Goal: Information Seeking & Learning: Learn about a topic

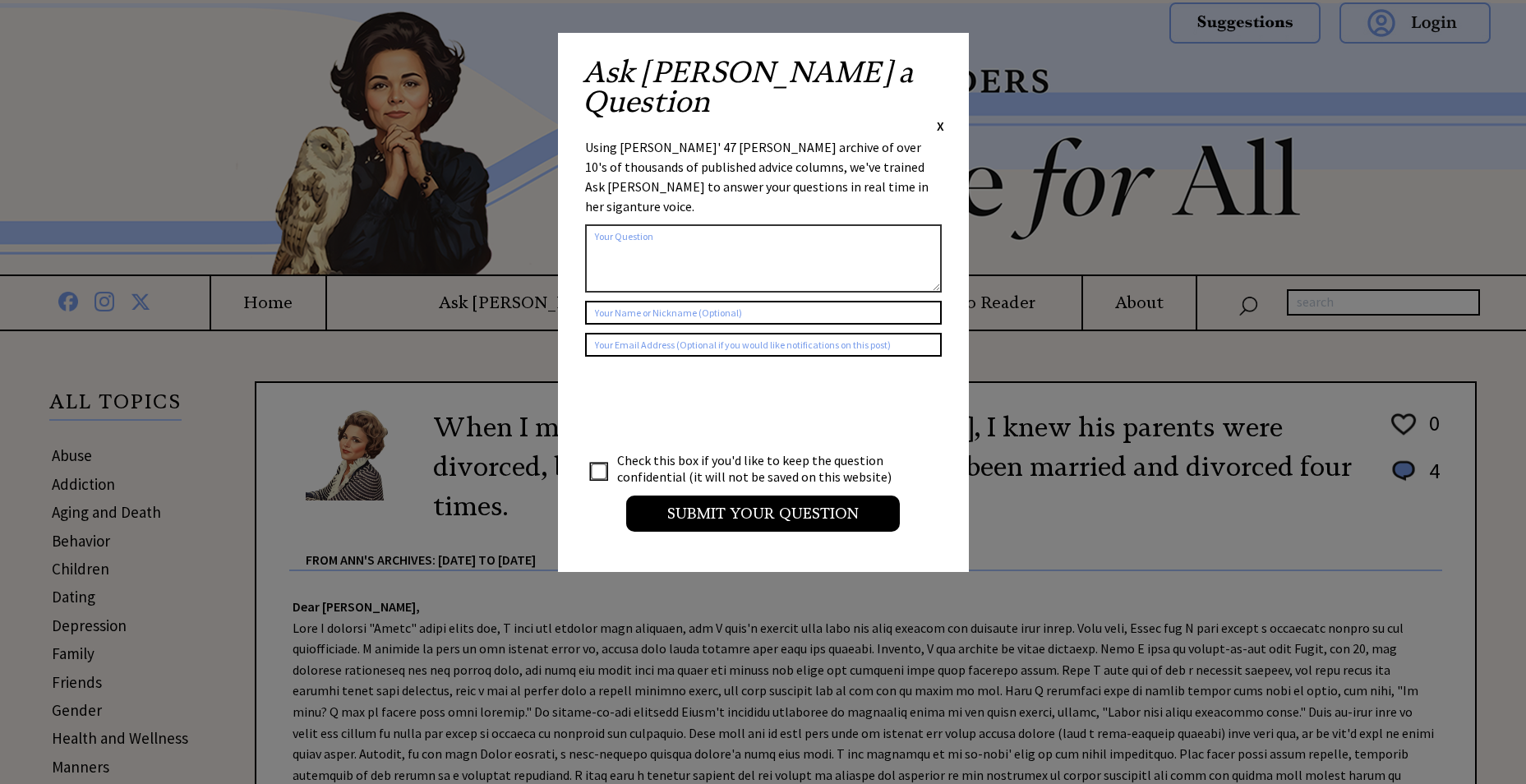
click at [945, 66] on div "Ask Ann a Question X Using Ann Landers' 47 vear archive of over 10's of thousan…" at bounding box center [763, 302] width 411 height 539
drag, startPoint x: 936, startPoint y: 68, endPoint x: 936, endPoint y: 59, distance: 9.0
click at [936, 118] on span "X" at bounding box center [939, 125] width 7 height 17
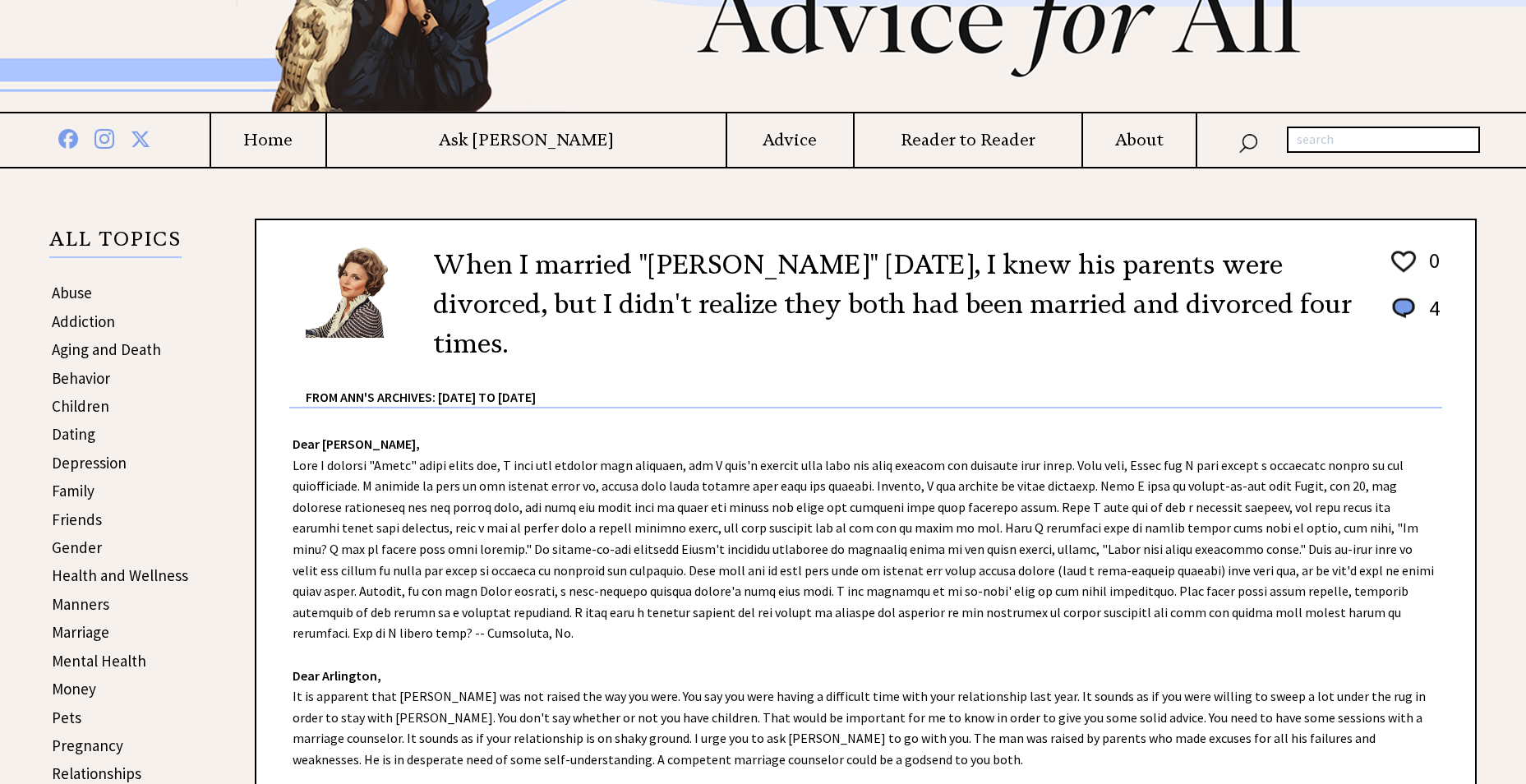
scroll to position [164, 0]
click at [97, 347] on link "Aging and Death" at bounding box center [106, 348] width 110 height 20
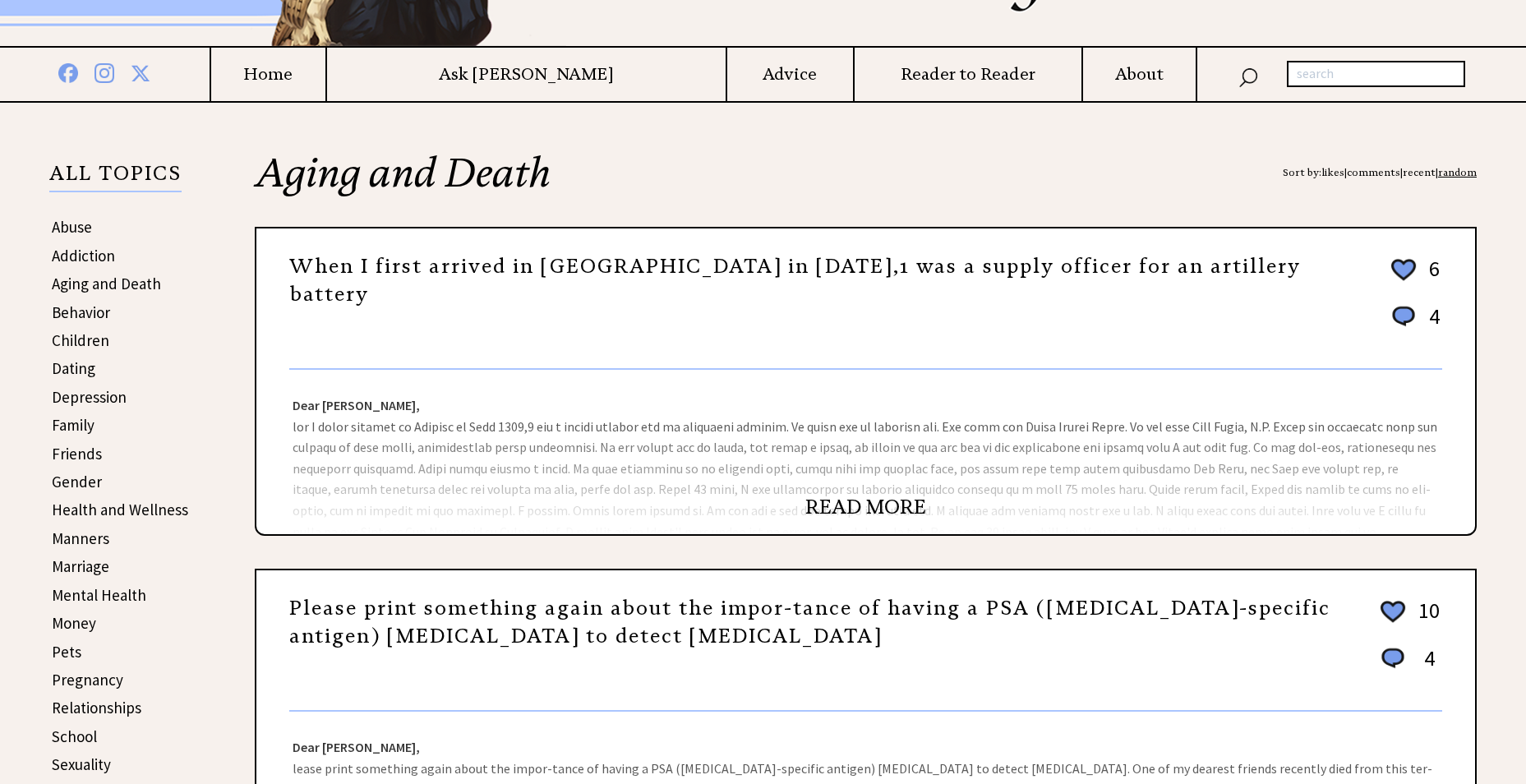
scroll to position [247, 0]
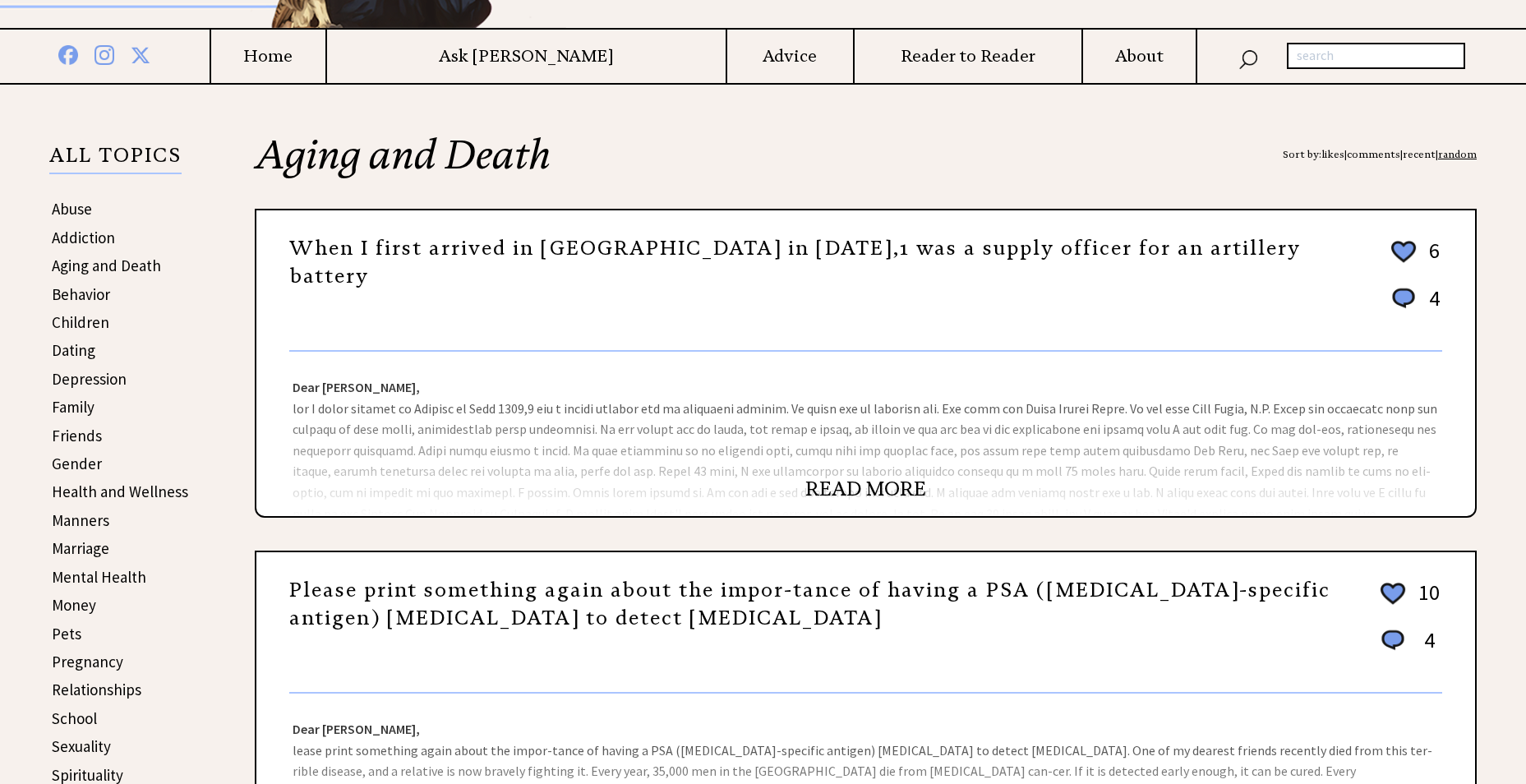
click at [871, 495] on link "READ MORE" at bounding box center [865, 489] width 120 height 25
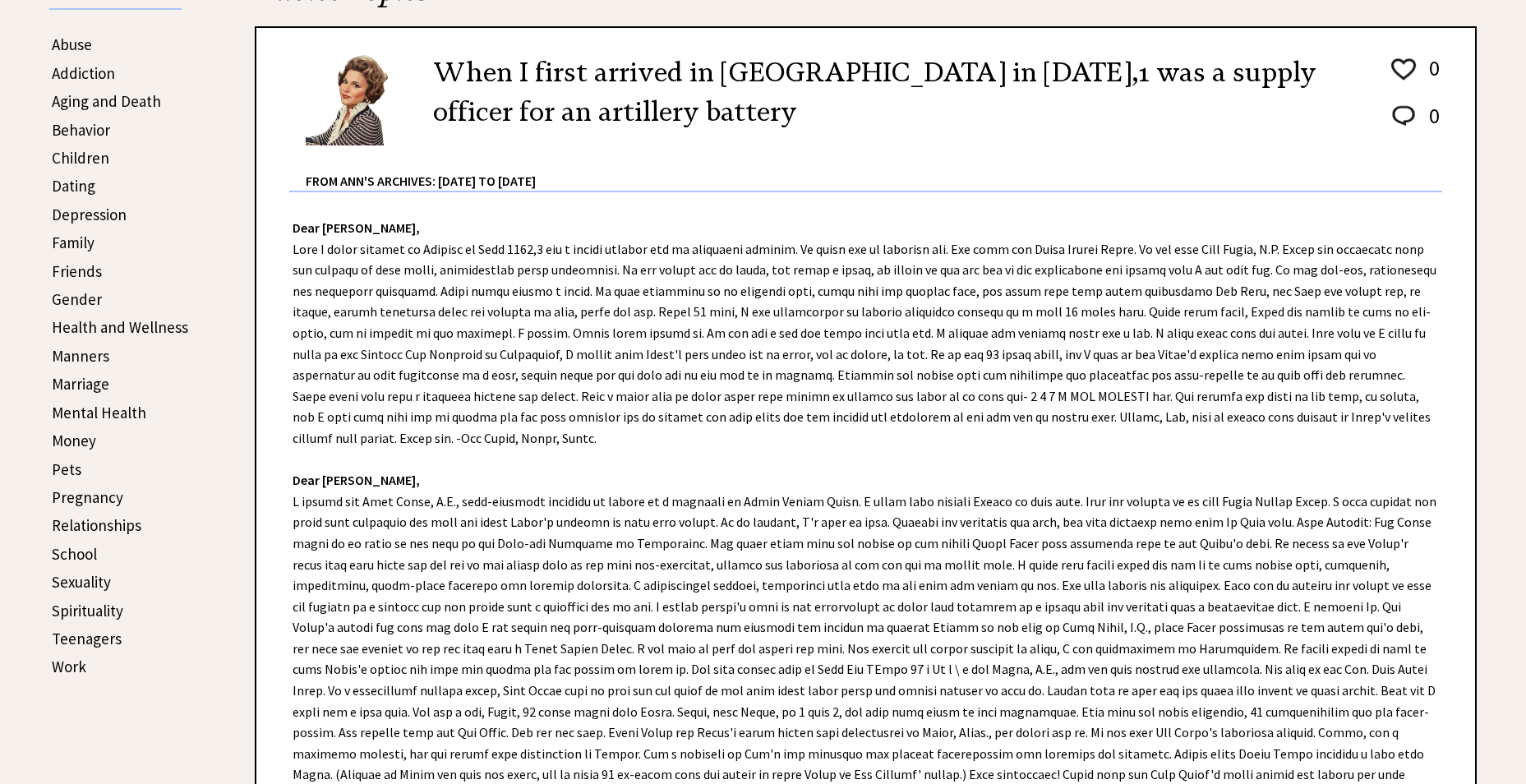
scroll to position [493, 0]
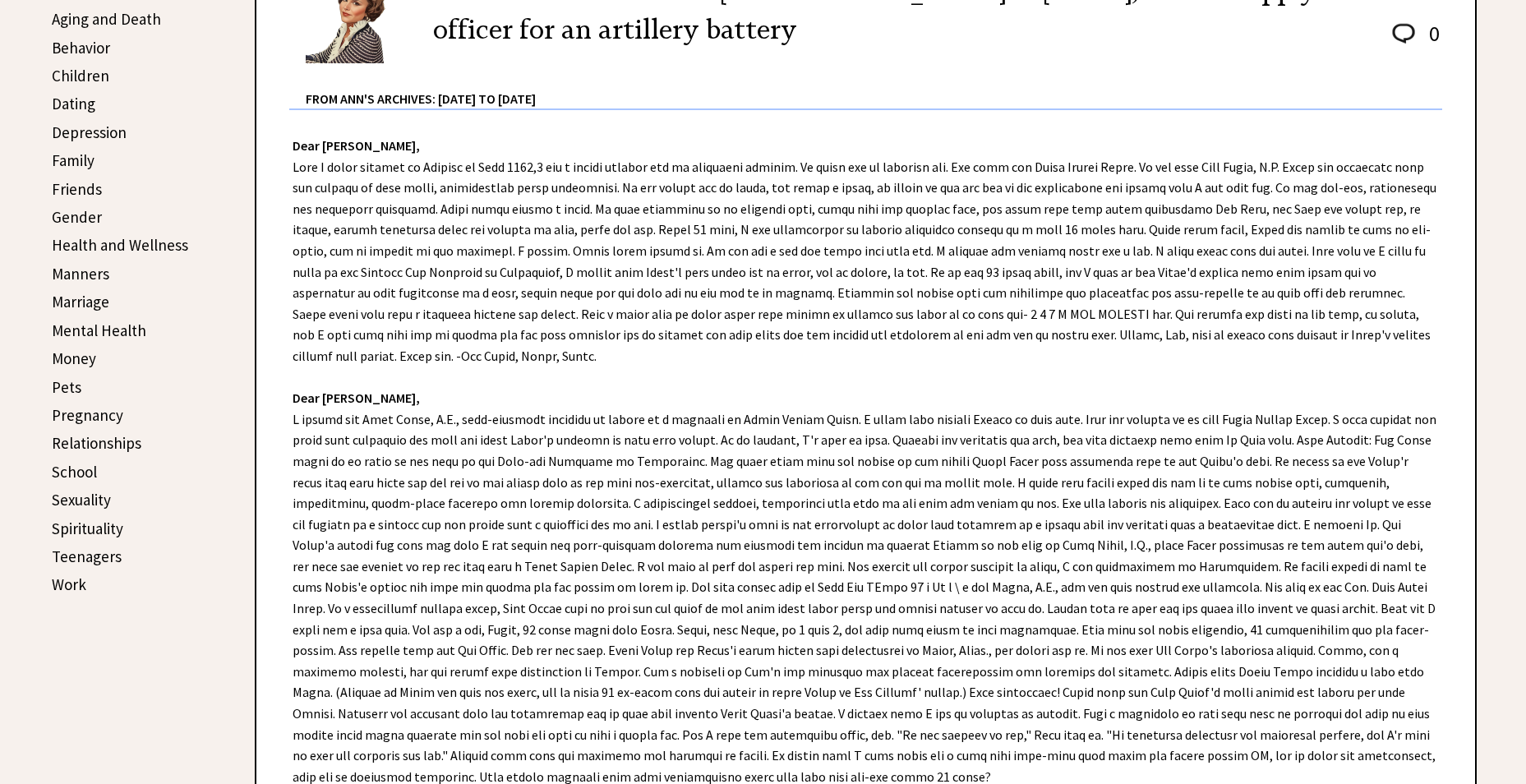
click at [96, 247] on link "Health and Wellness" at bounding box center [120, 245] width 136 height 20
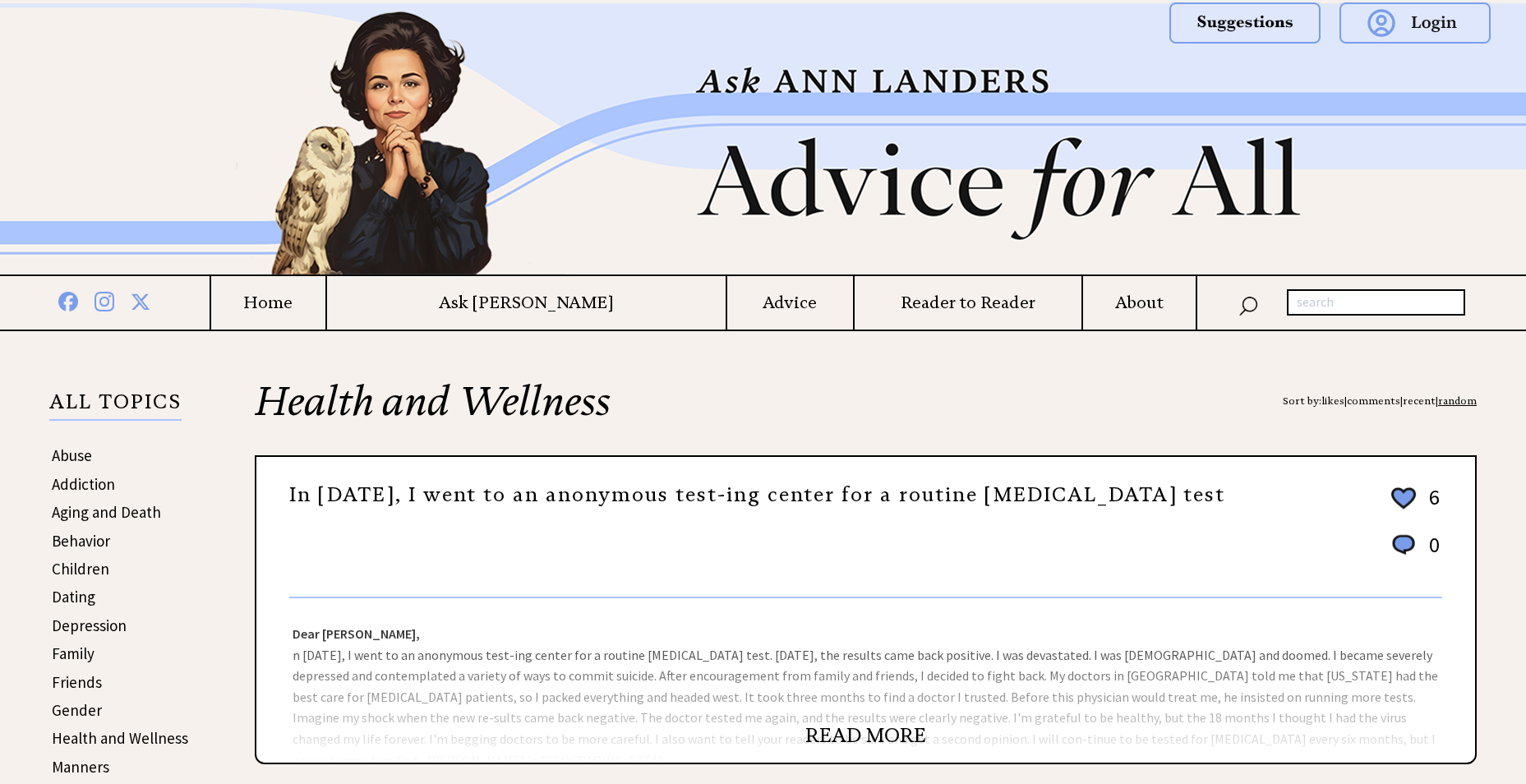
click at [825, 737] on link "READ MORE" at bounding box center [865, 735] width 120 height 25
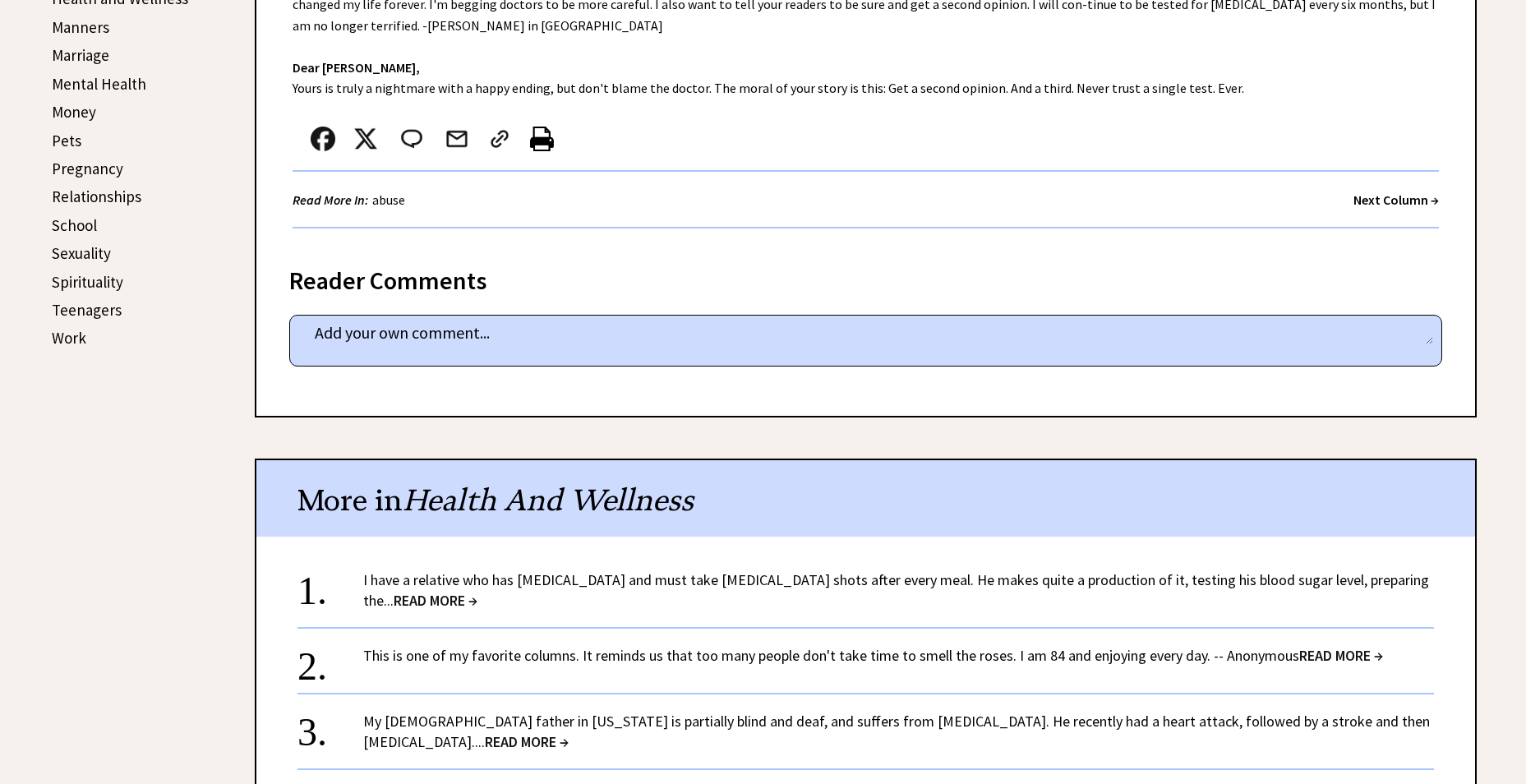
scroll to position [658, 0]
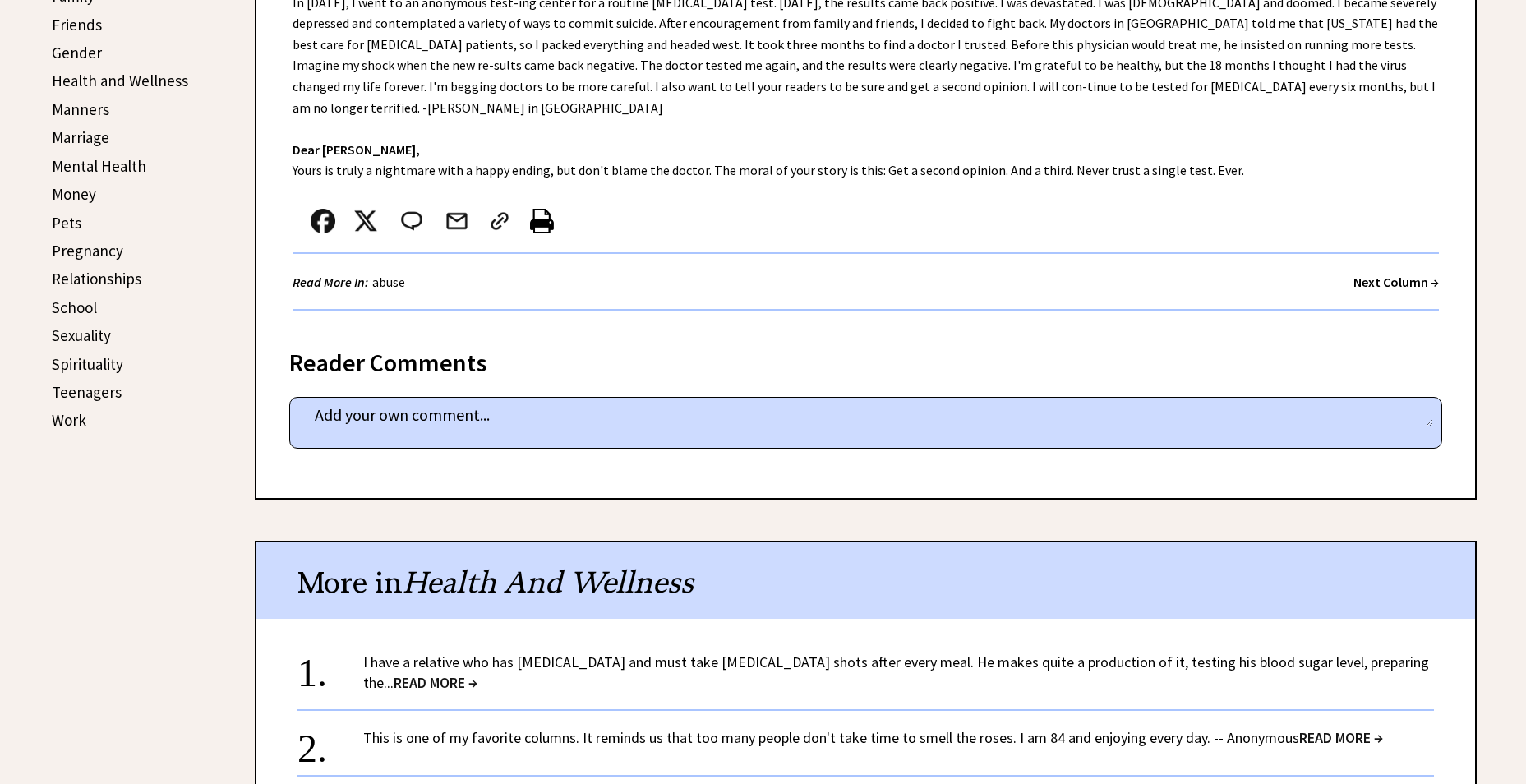
click at [83, 138] on link "Marriage" at bounding box center [80, 137] width 57 height 20
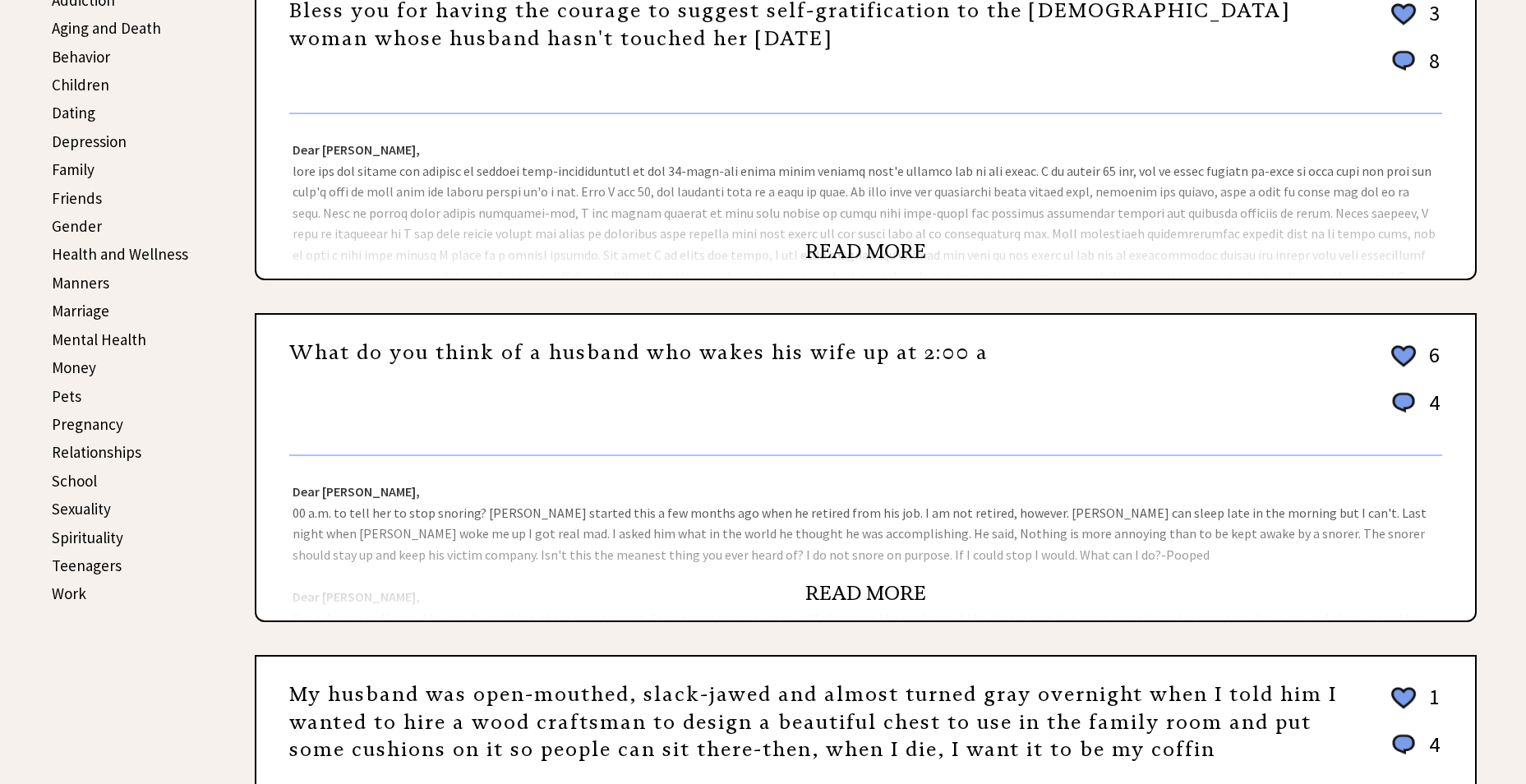
scroll to position [575, 0]
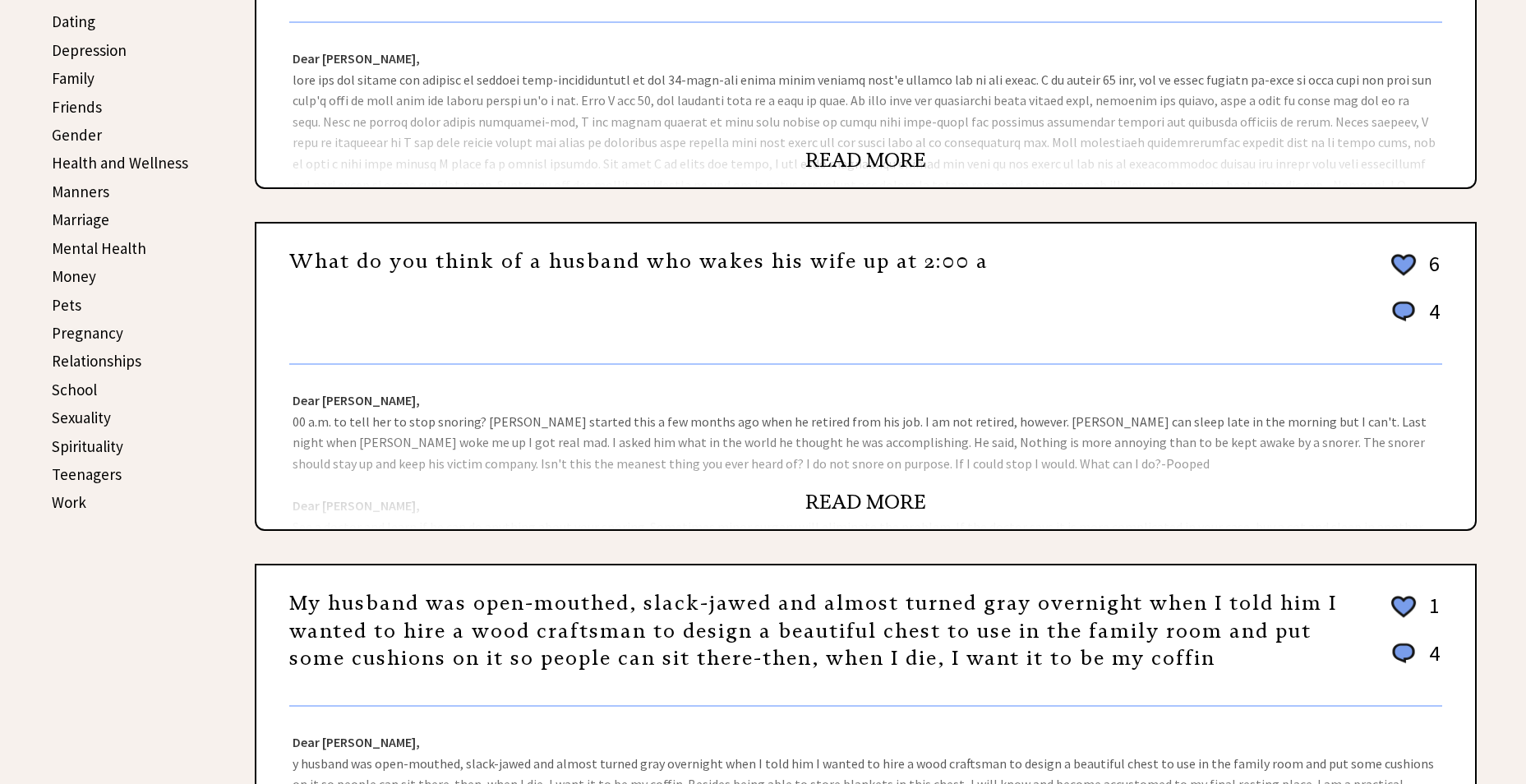
click at [840, 502] on link "READ MORE" at bounding box center [865, 502] width 120 height 25
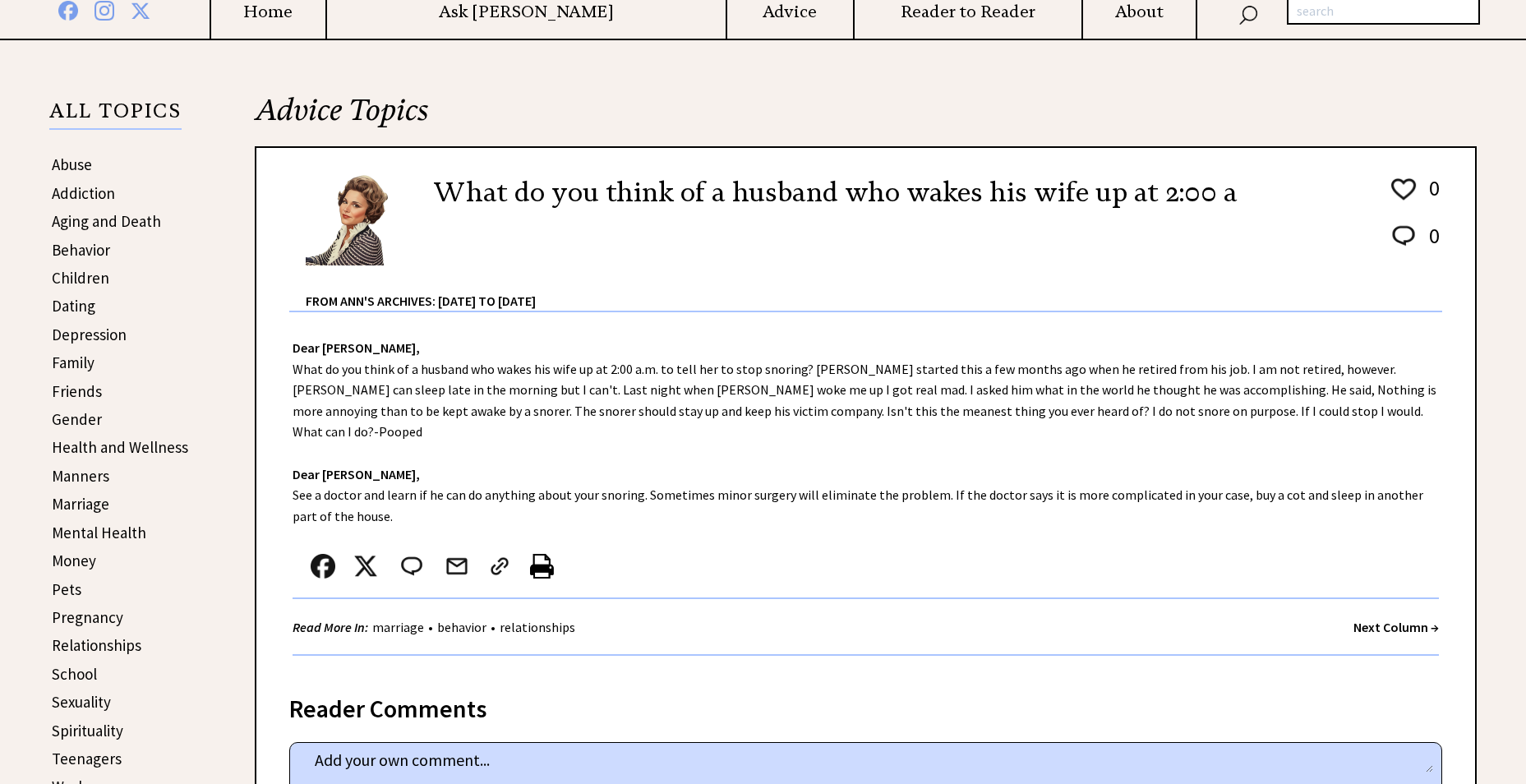
scroll to position [164, 0]
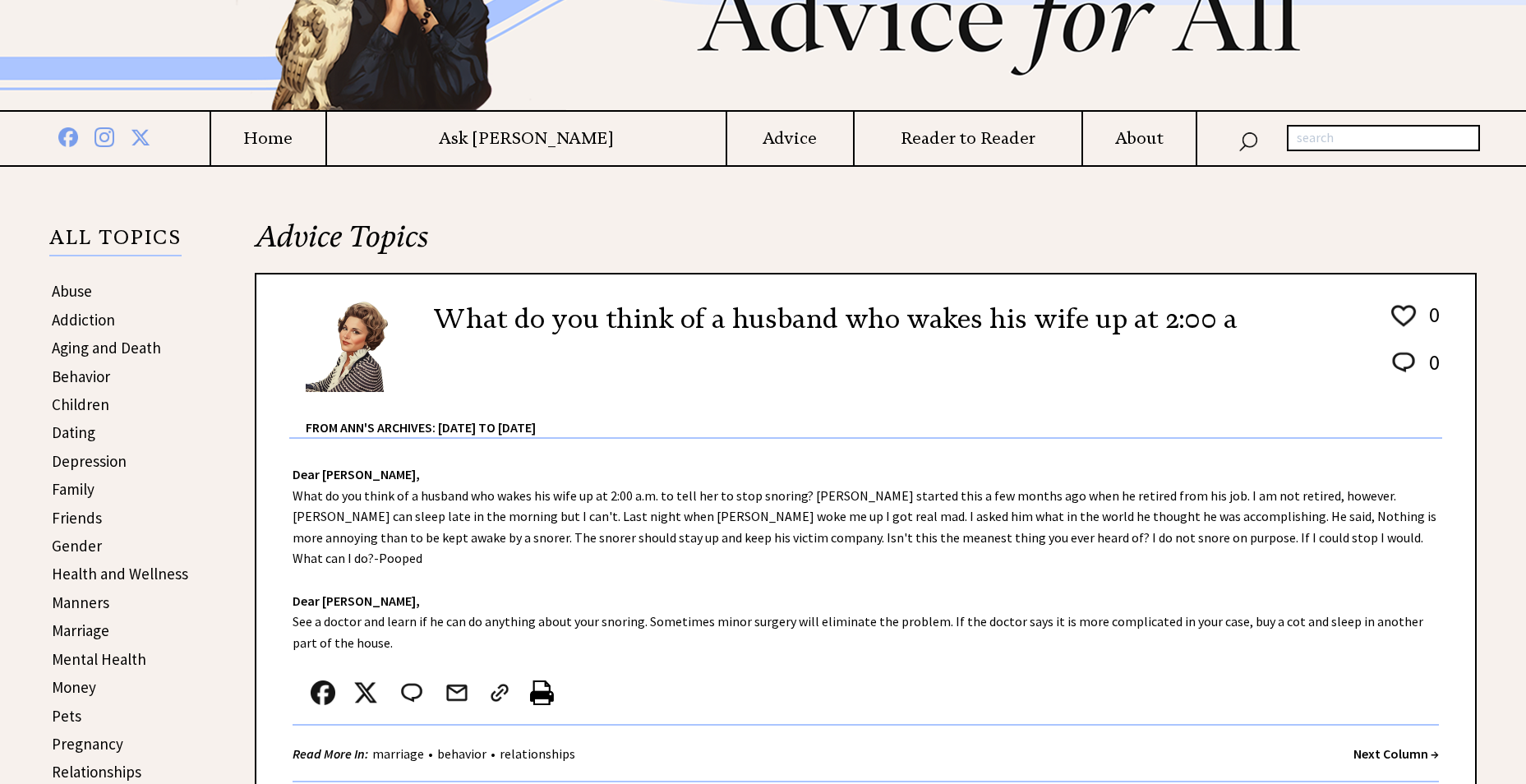
click at [78, 404] on link "Children" at bounding box center [80, 404] width 57 height 20
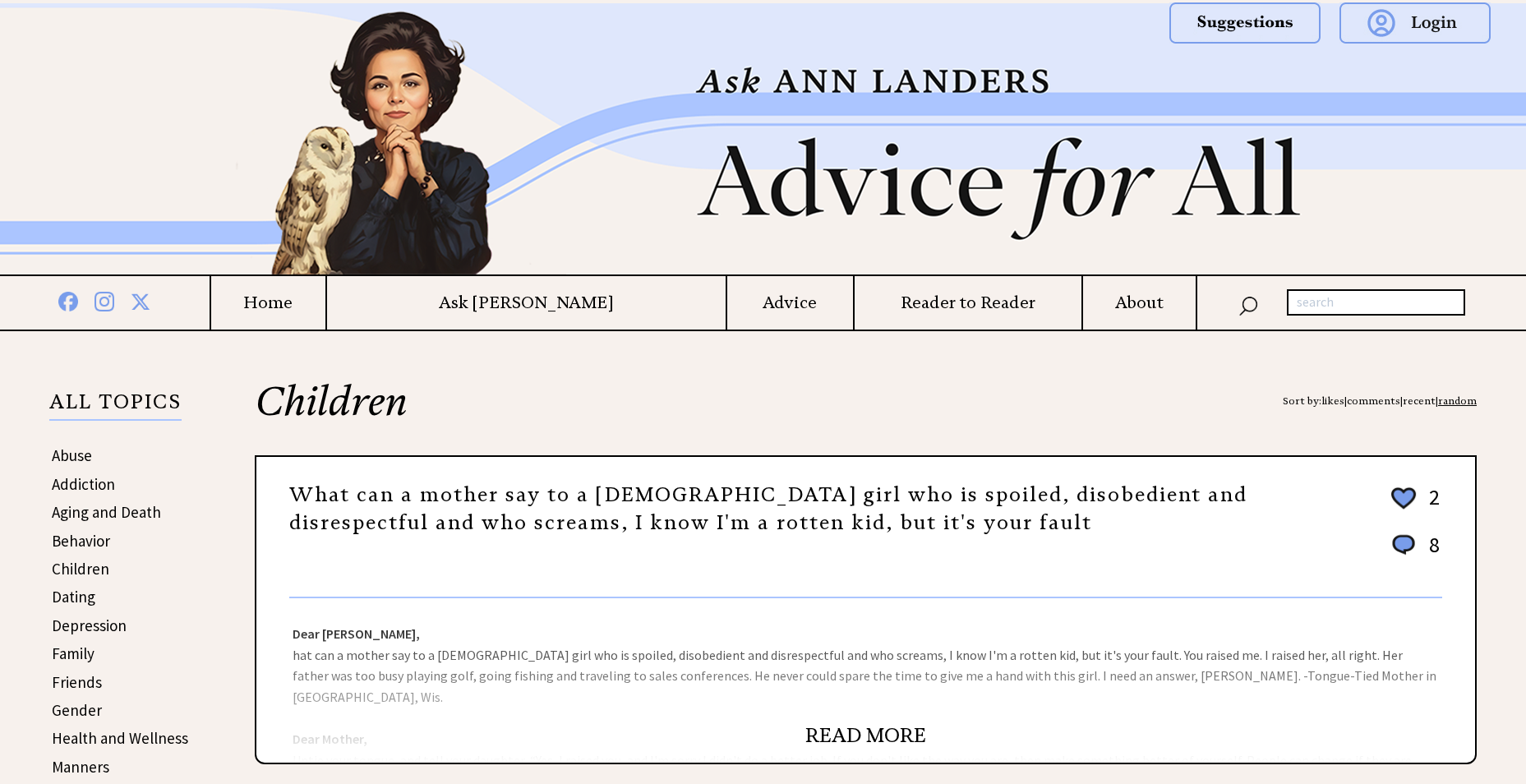
click at [866, 736] on link "READ MORE" at bounding box center [865, 735] width 120 height 25
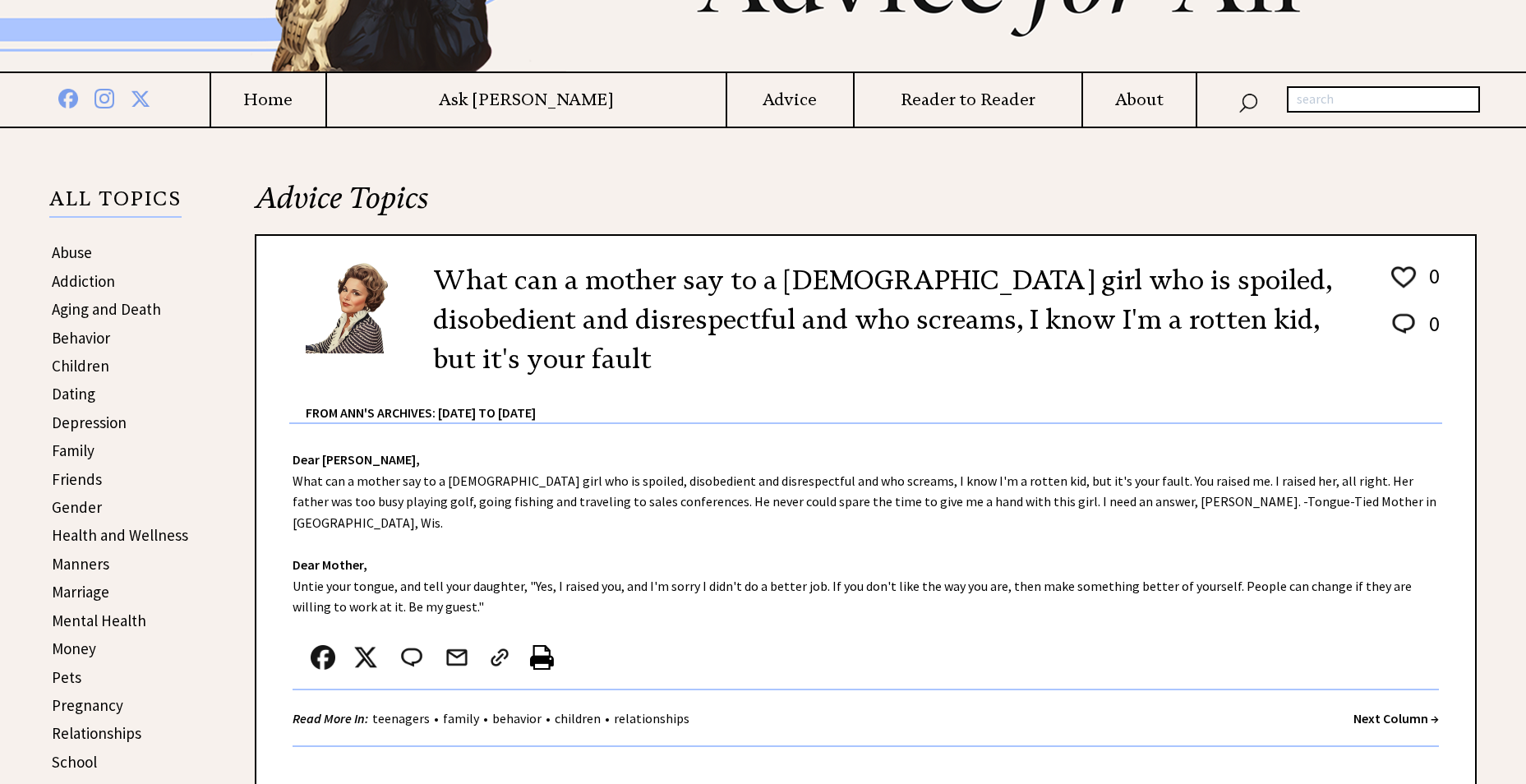
scroll to position [164, 0]
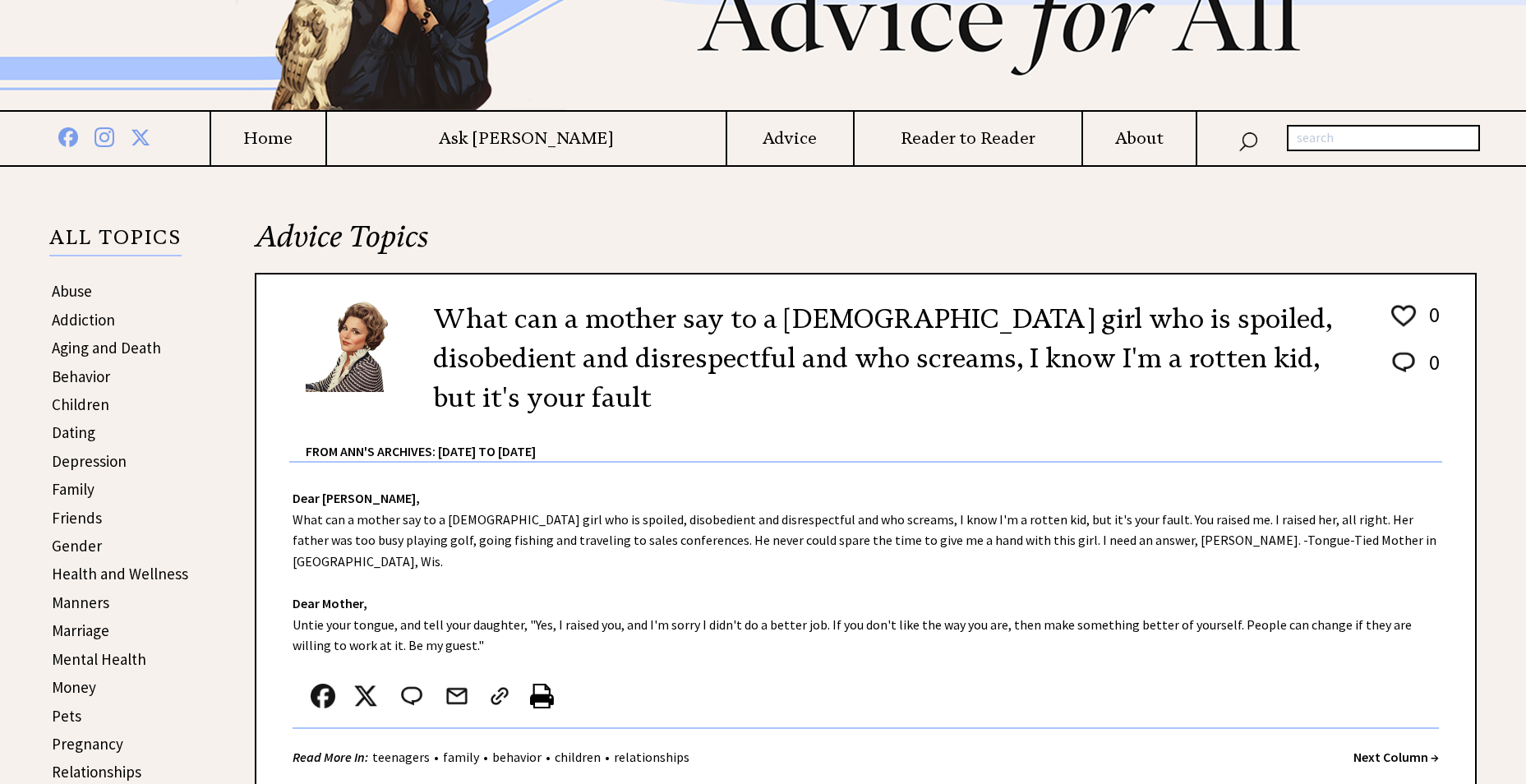
click at [81, 432] on link "Dating" at bounding box center [73, 432] width 43 height 20
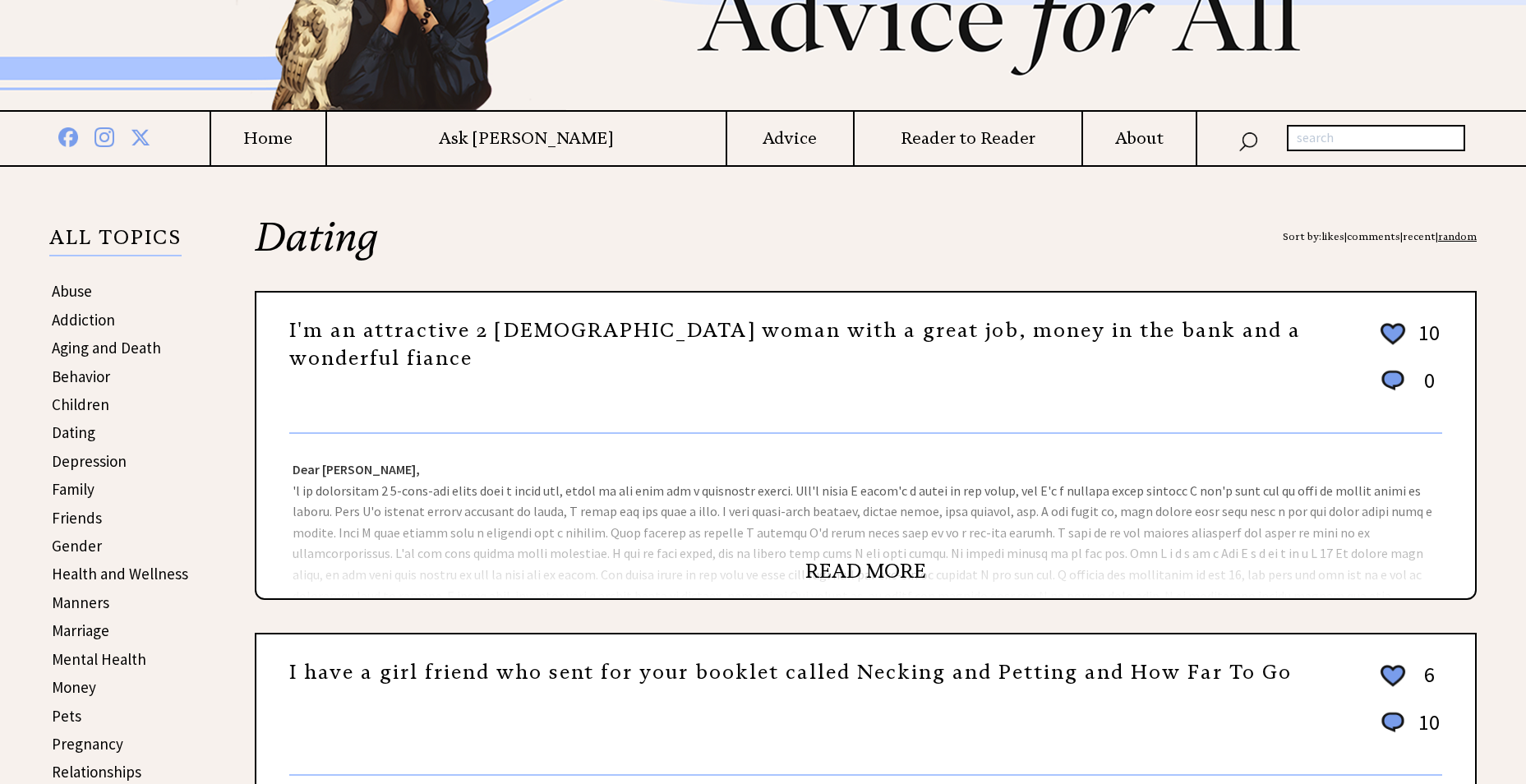
scroll to position [247, 0]
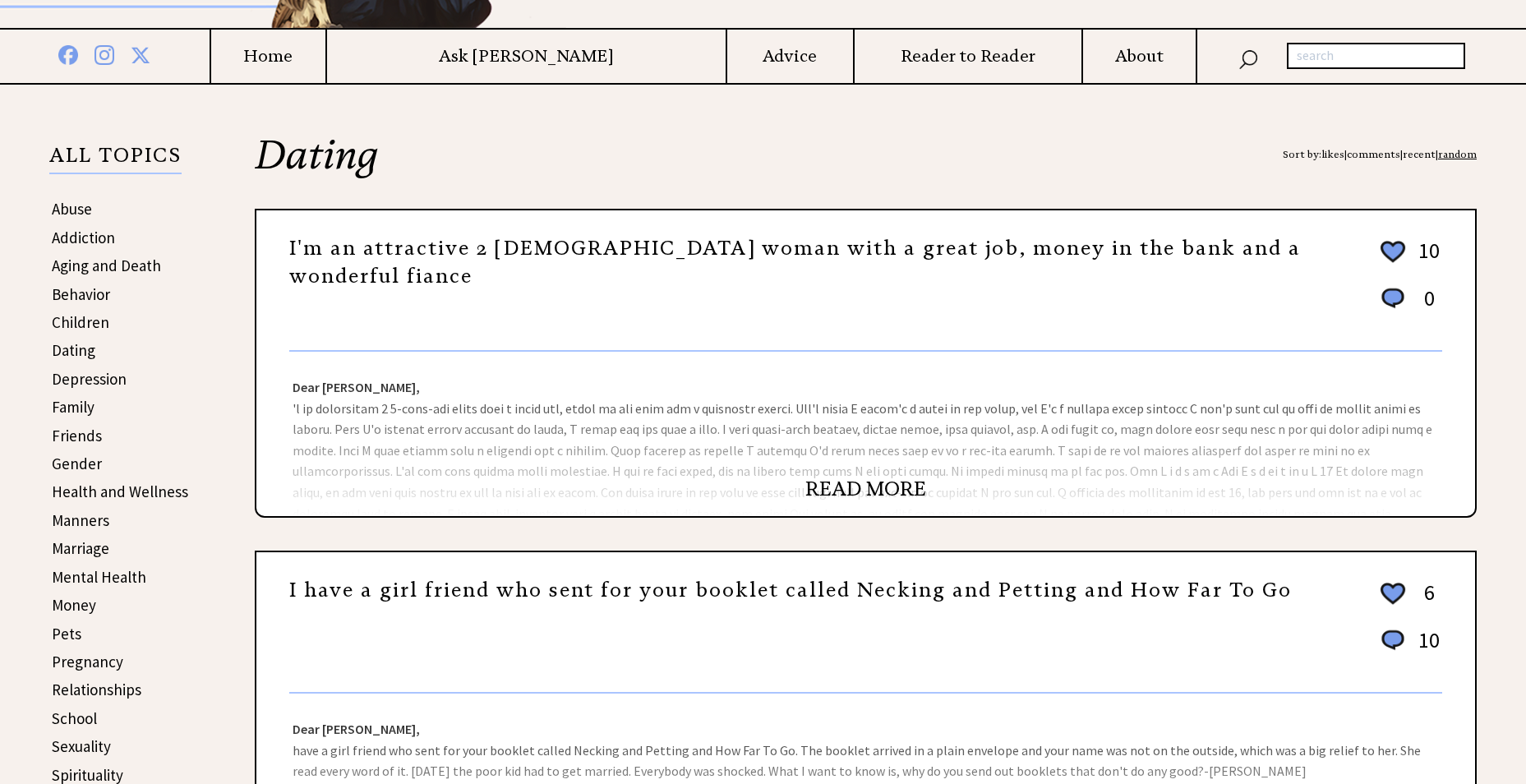
click at [864, 486] on link "READ MORE" at bounding box center [865, 489] width 120 height 25
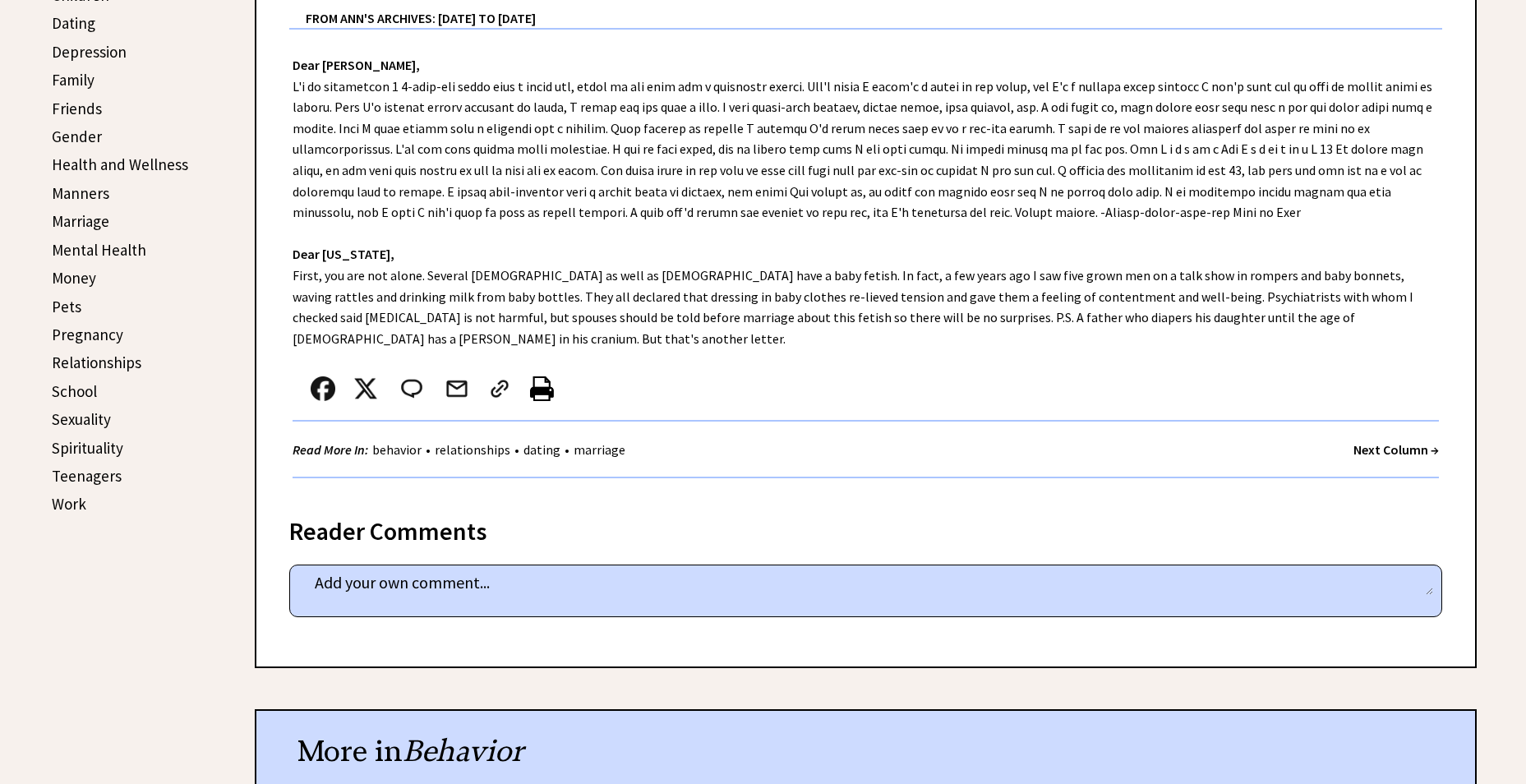
scroll to position [575, 0]
click at [66, 108] on link "Friends" at bounding box center [76, 107] width 50 height 20
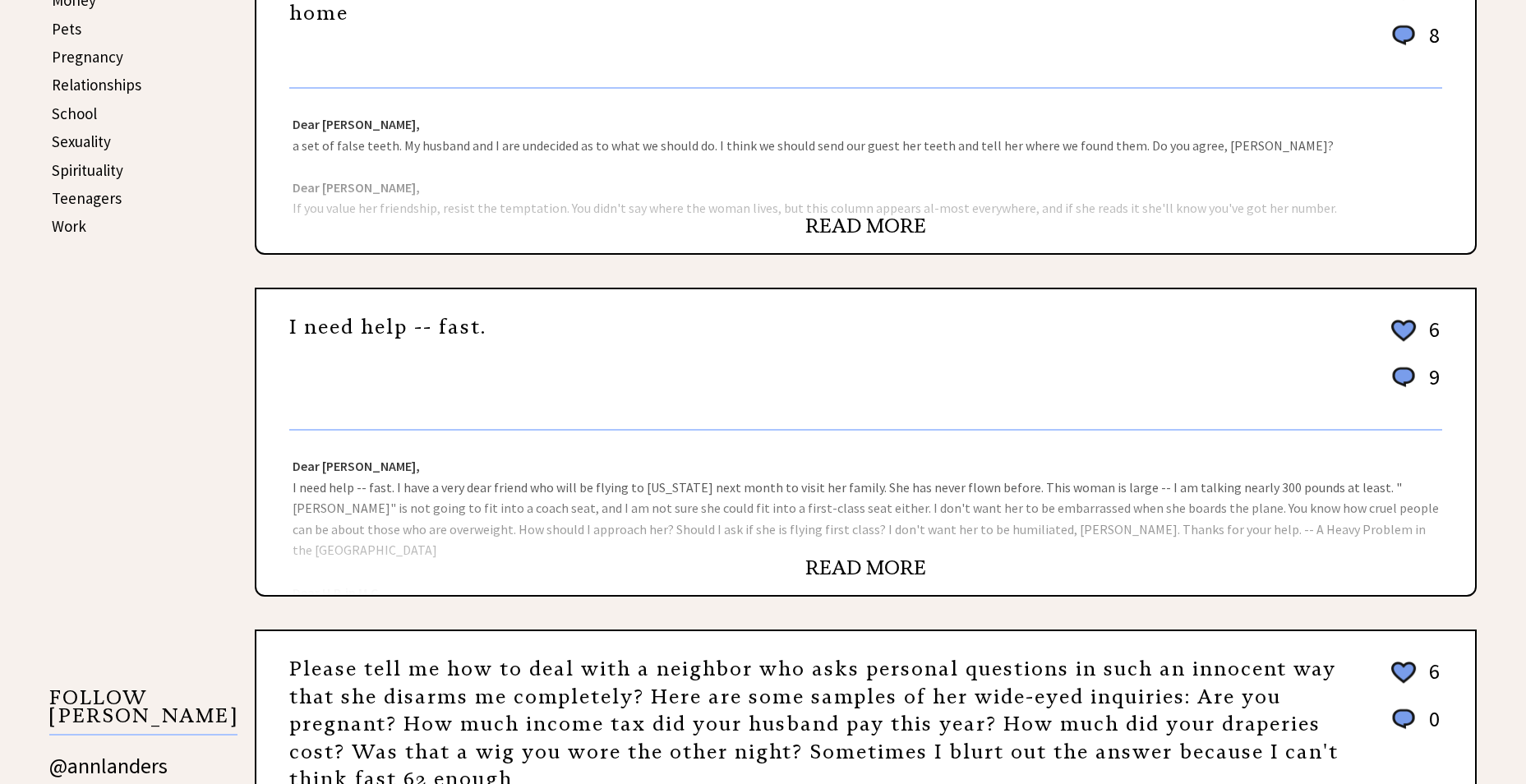
scroll to position [903, 0]
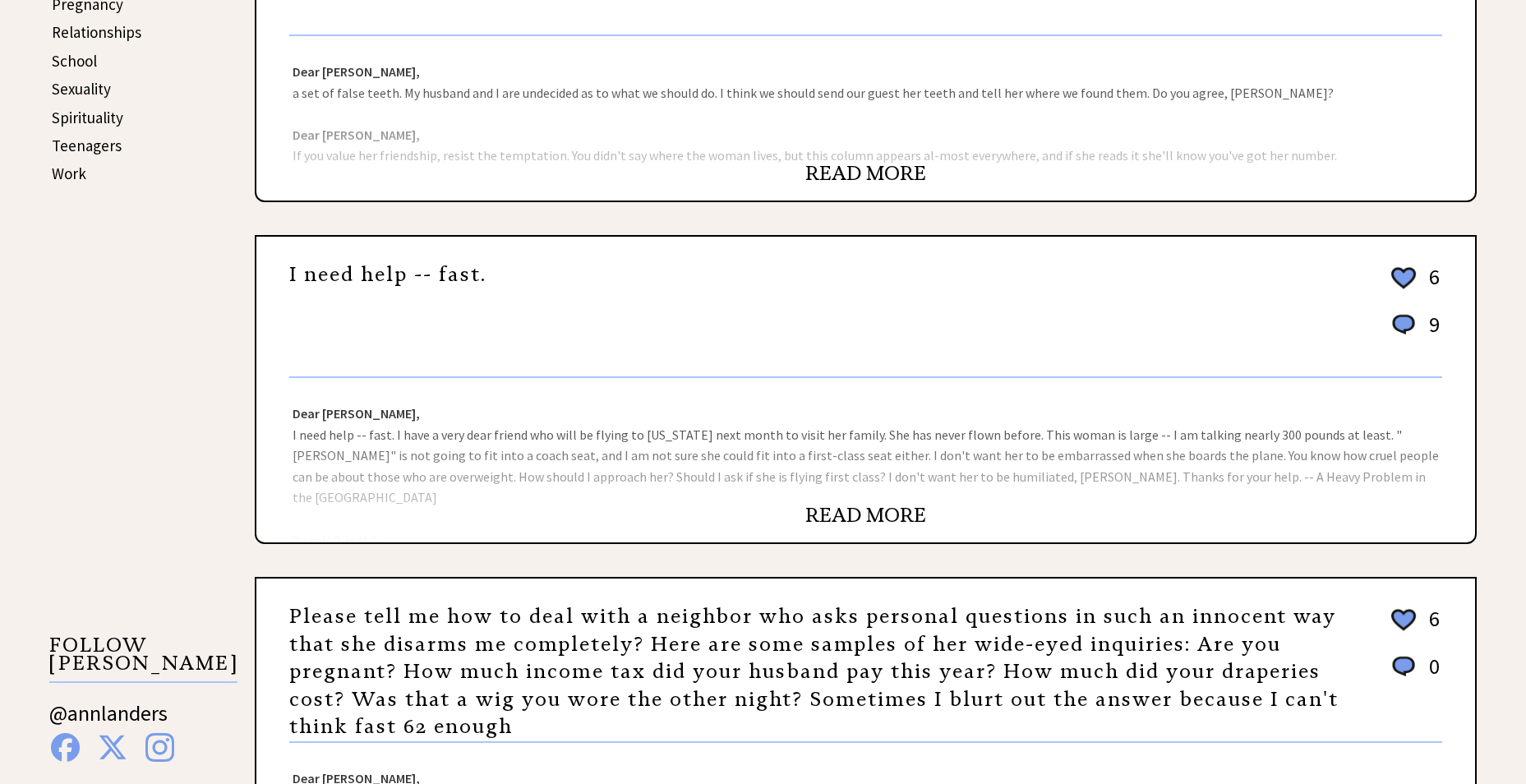
click at [849, 518] on link "READ MORE" at bounding box center [865, 514] width 120 height 25
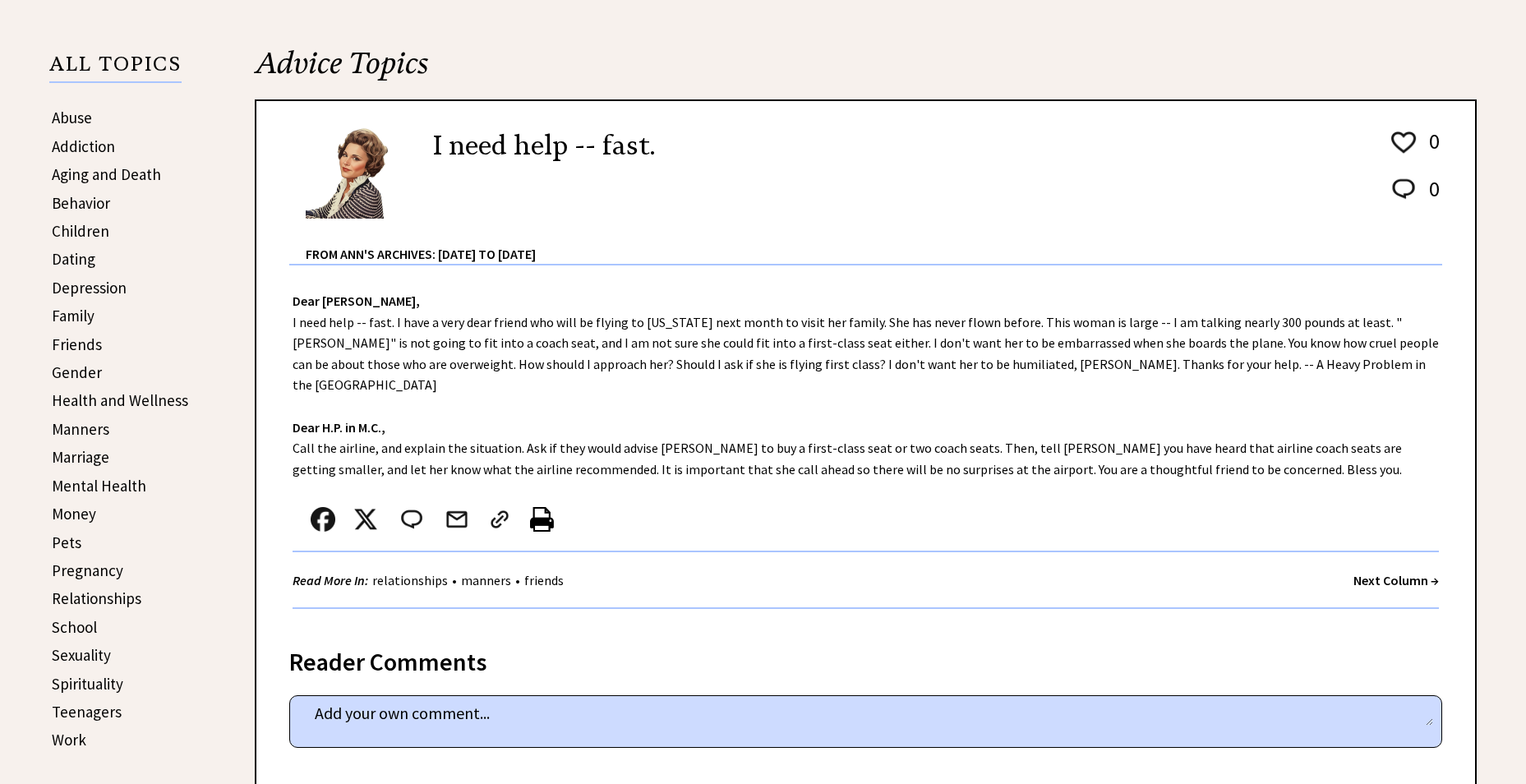
scroll to position [411, 0]
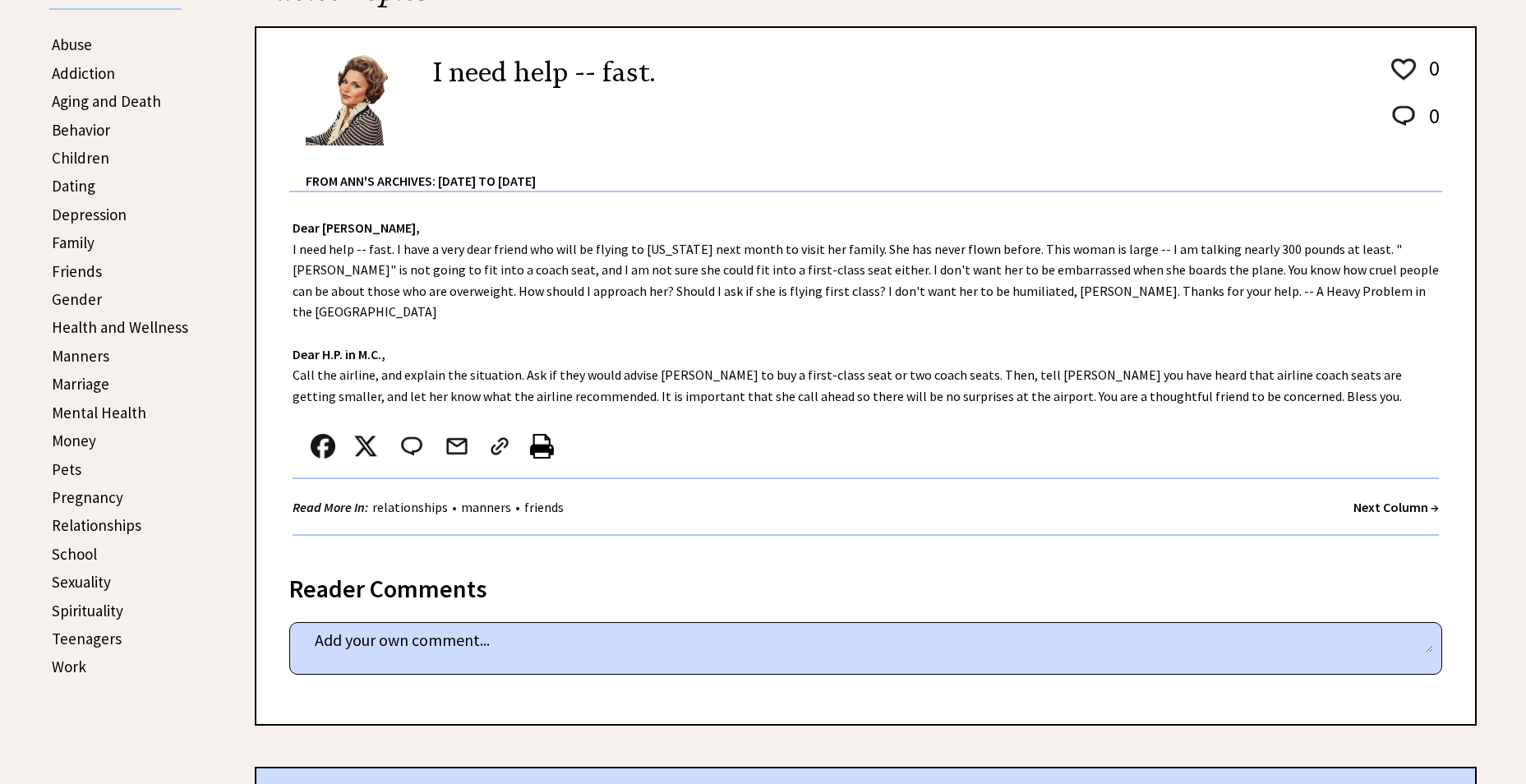
click at [62, 241] on link "Family" at bounding box center [72, 242] width 42 height 20
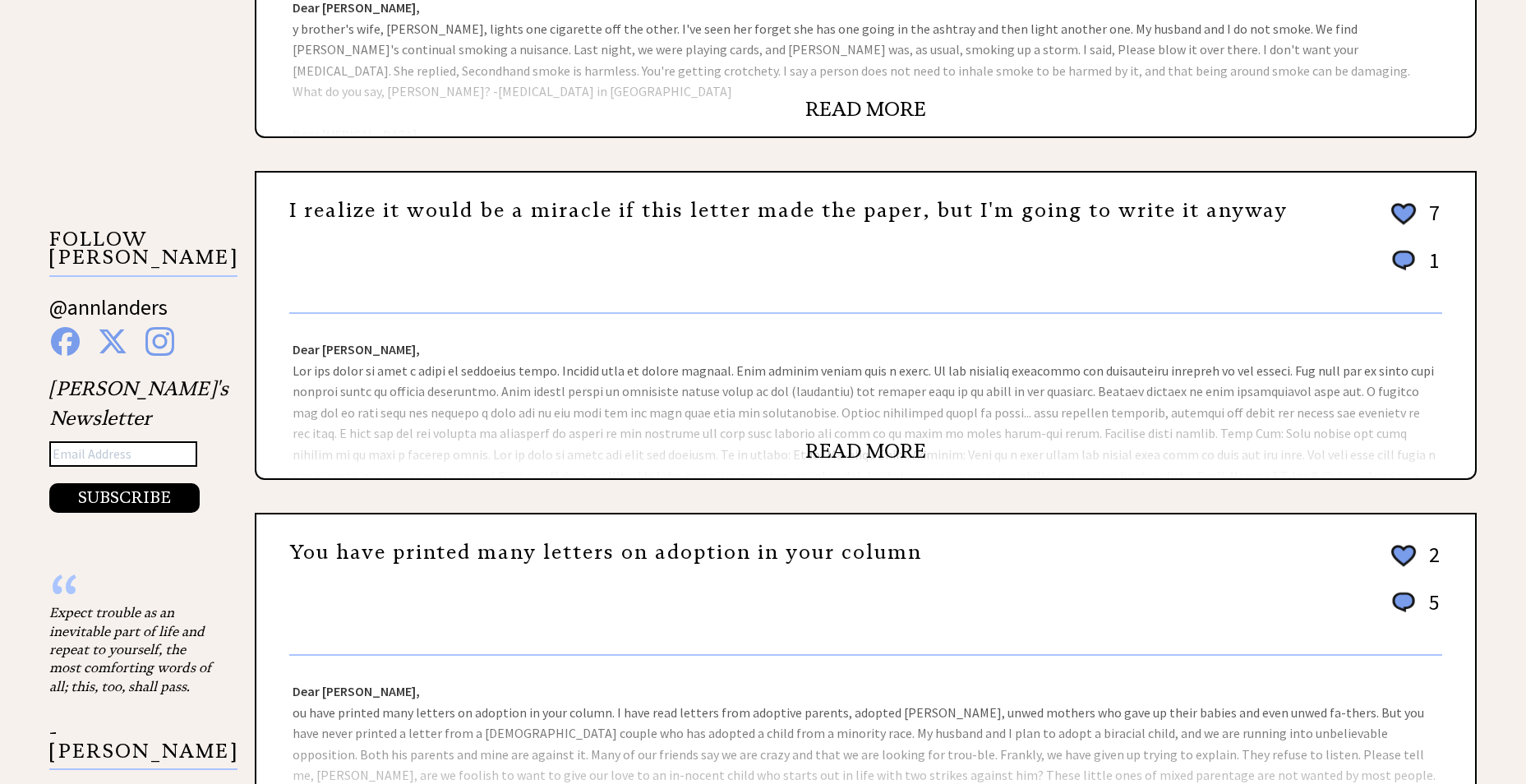
scroll to position [1314, 0]
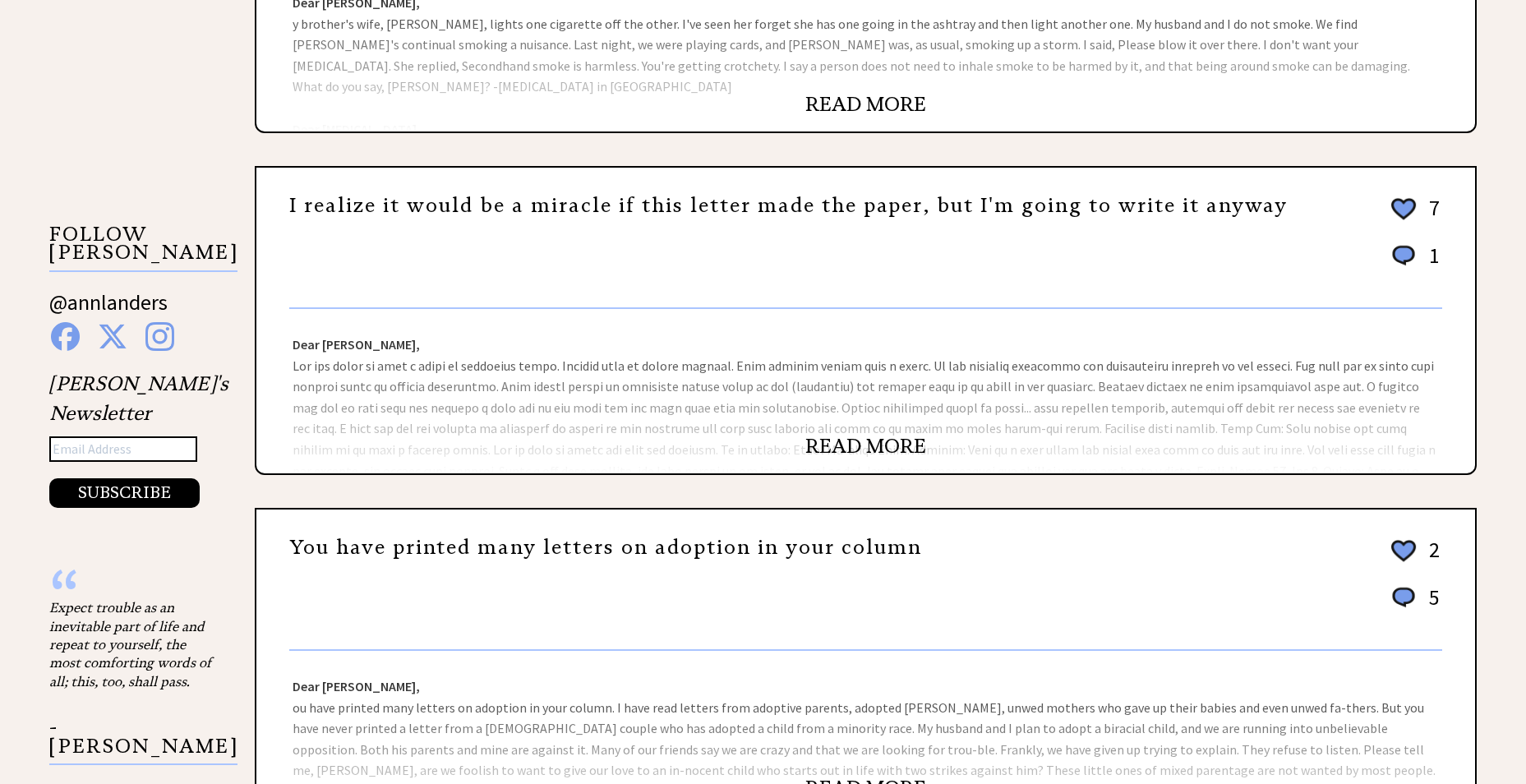
click at [833, 444] on link "READ MORE" at bounding box center [865, 445] width 120 height 25
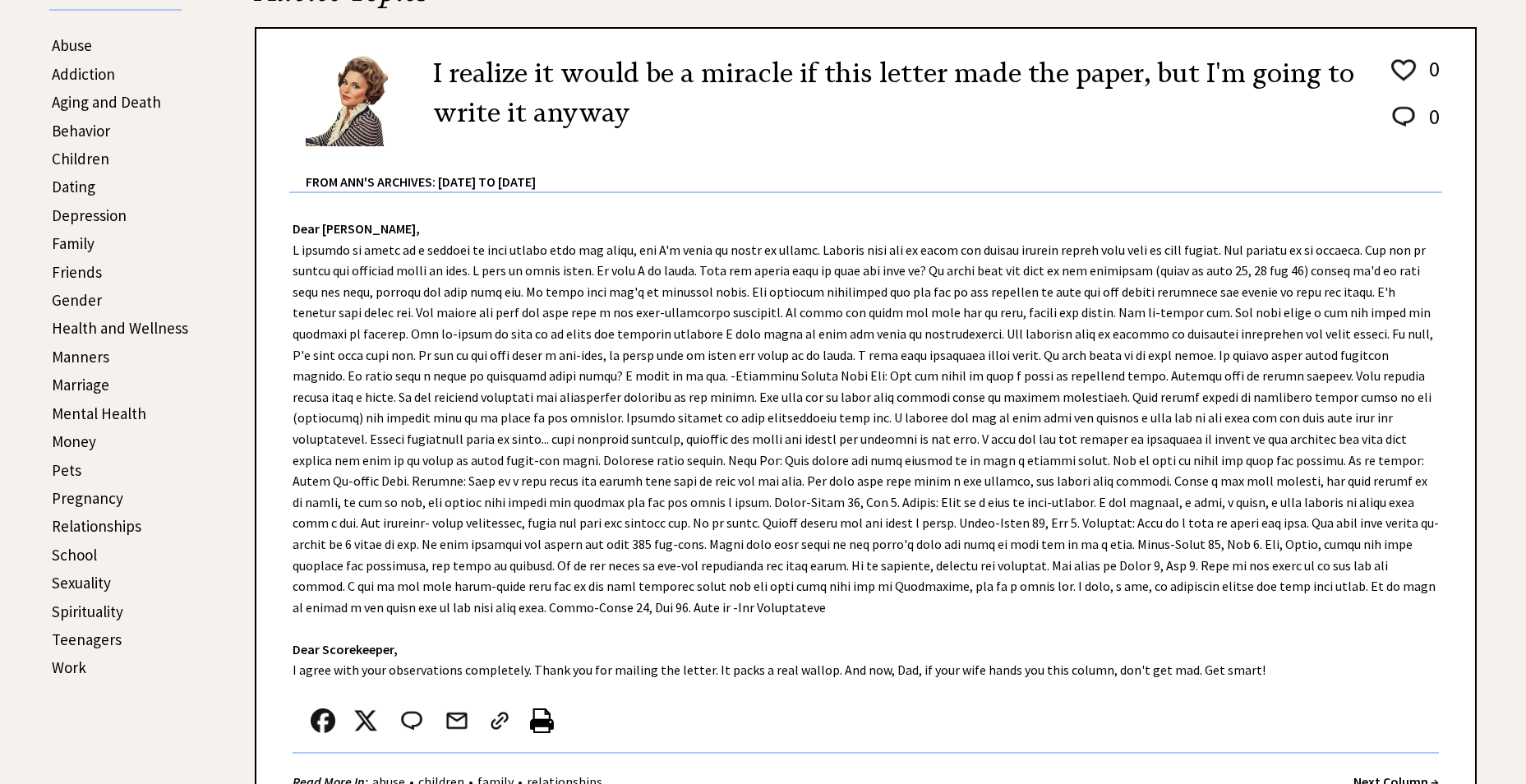
scroll to position [411, 0]
click at [79, 360] on link "Manners" at bounding box center [80, 355] width 57 height 20
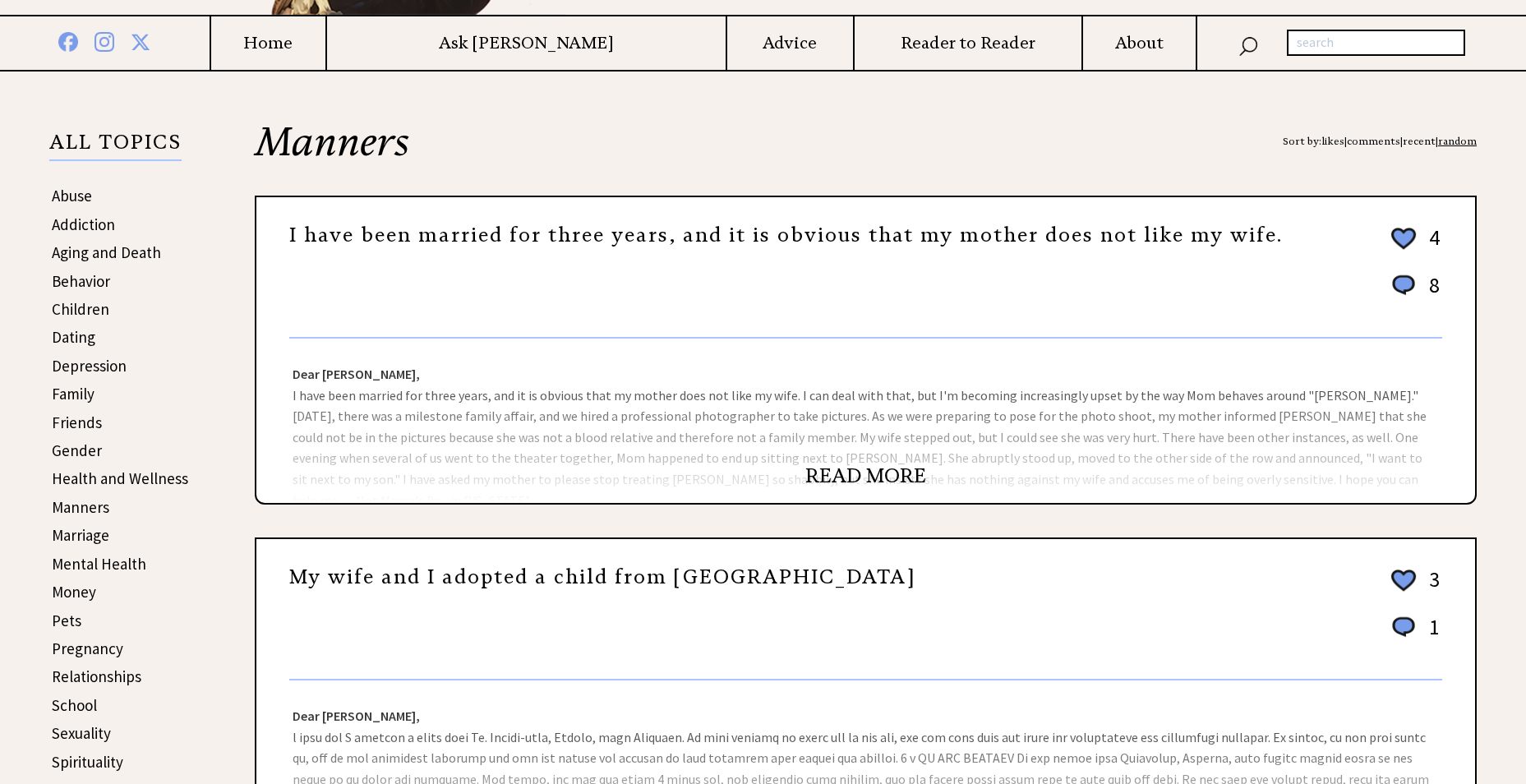
scroll to position [329, 0]
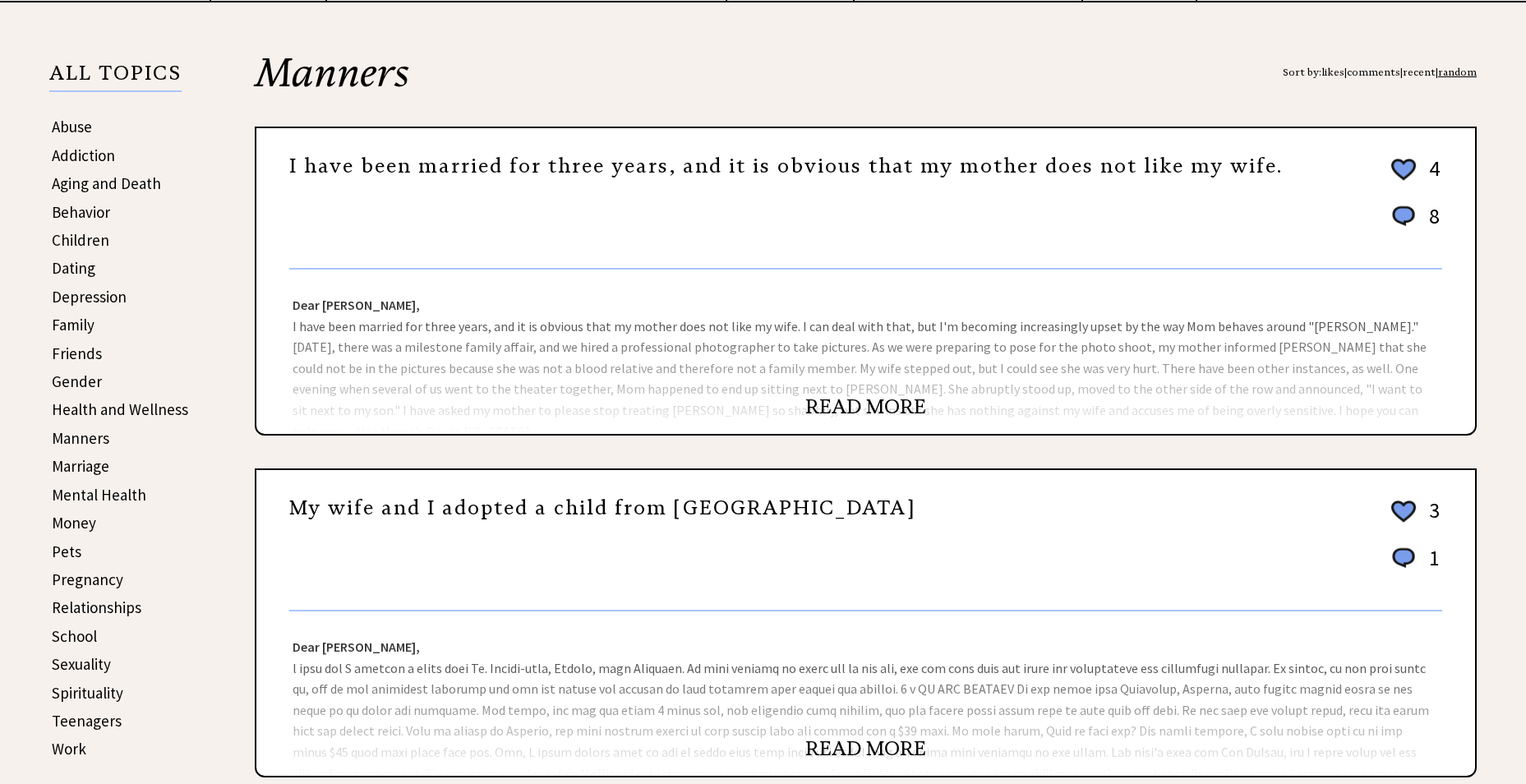
click at [361, 302] on strong "Dear [PERSON_NAME]," at bounding box center [356, 304] width 127 height 17
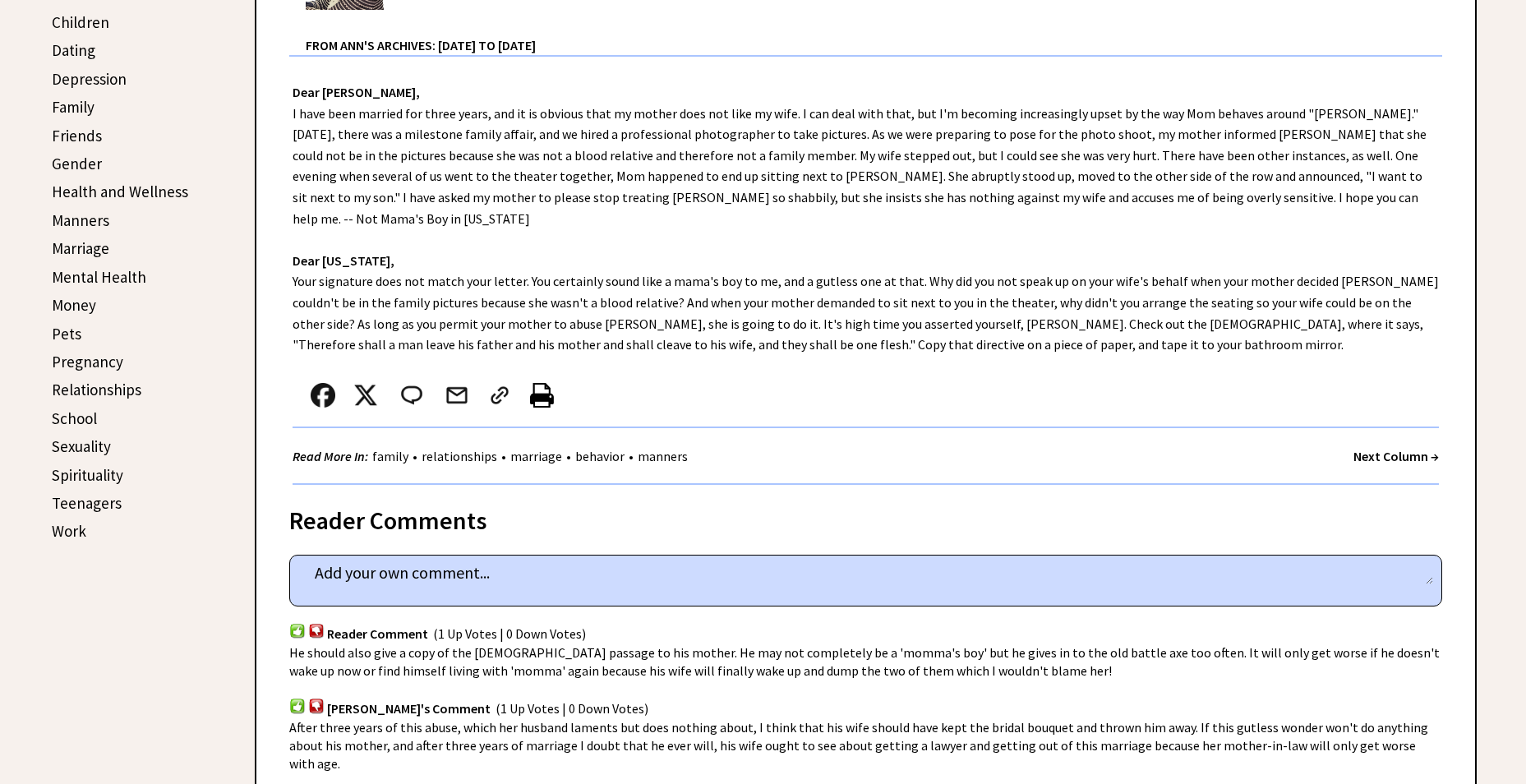
scroll to position [575, 0]
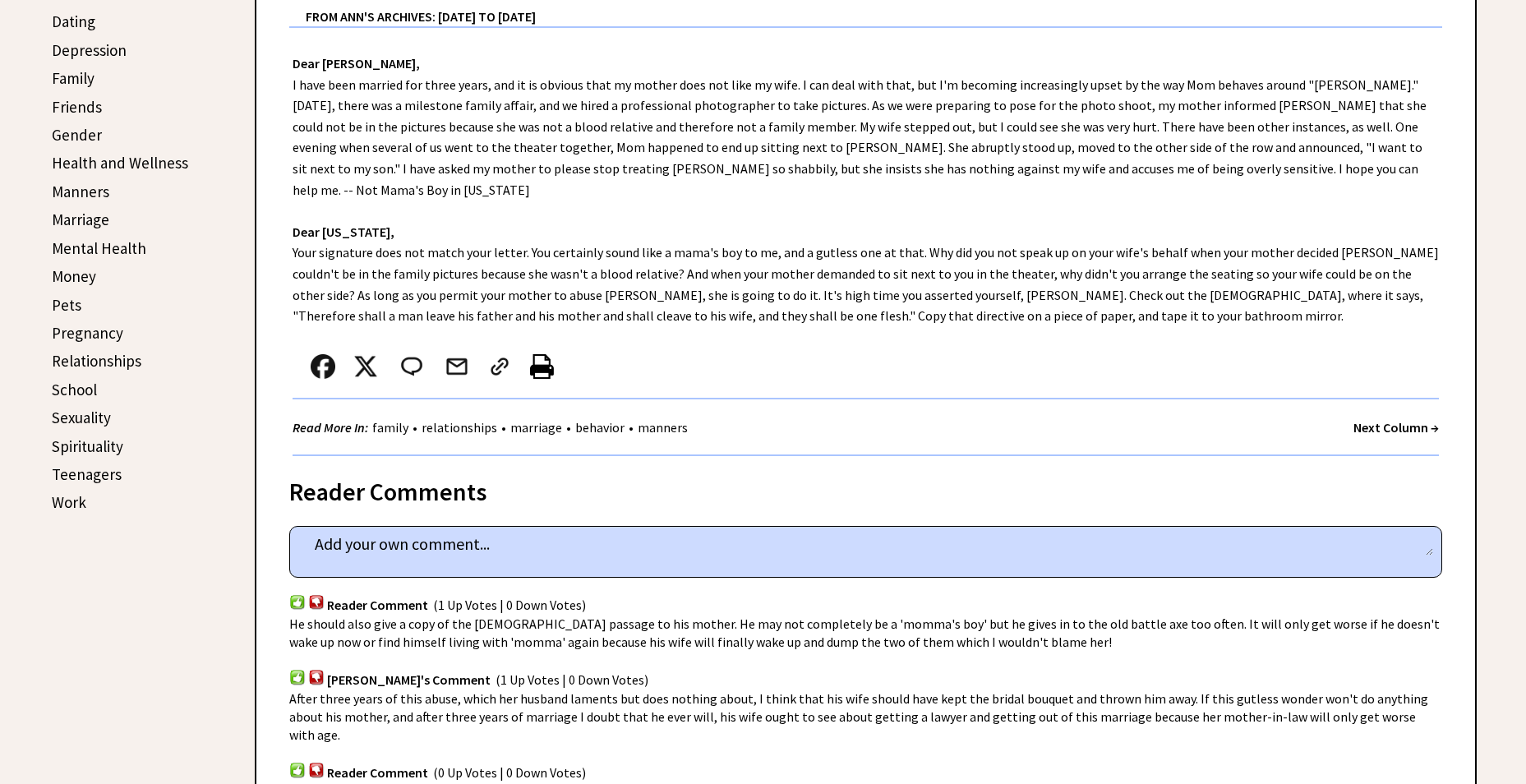
click at [66, 282] on link "Money" at bounding box center [73, 276] width 44 height 20
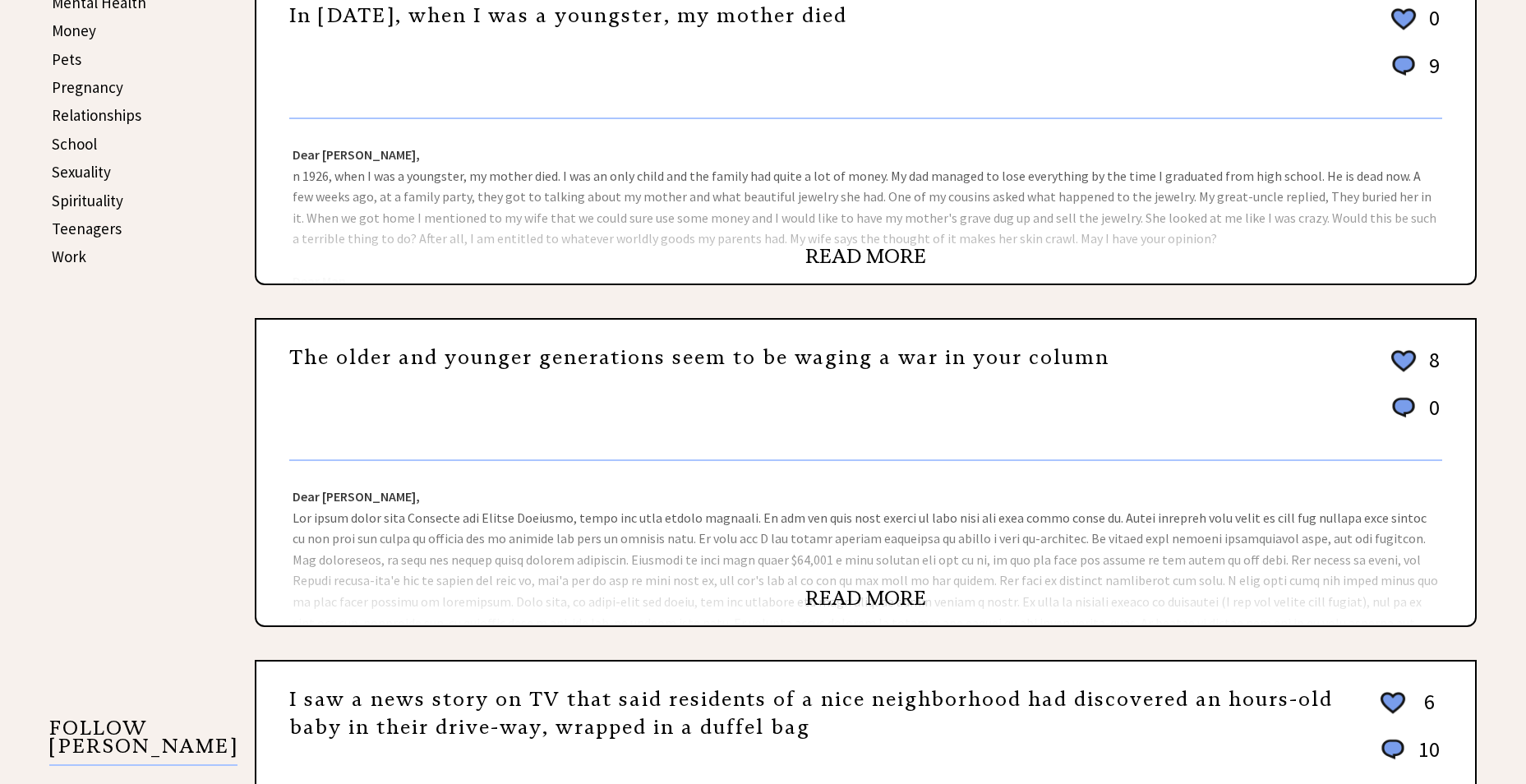
scroll to position [822, 0]
click at [358, 356] on link "The older and younger generations seem to be waging a war in your column" at bounding box center [699, 356] width 820 height 25
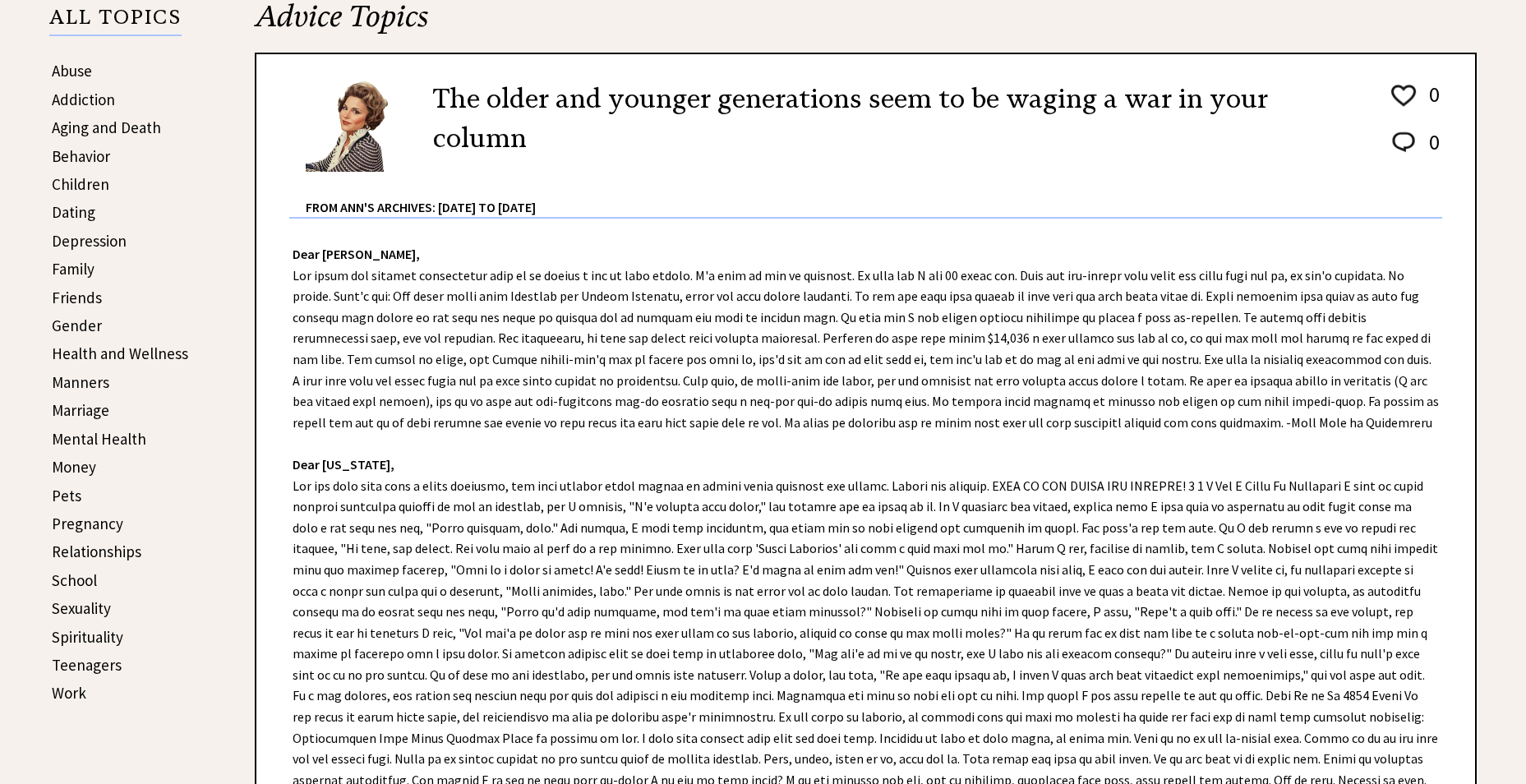
scroll to position [493, 0]
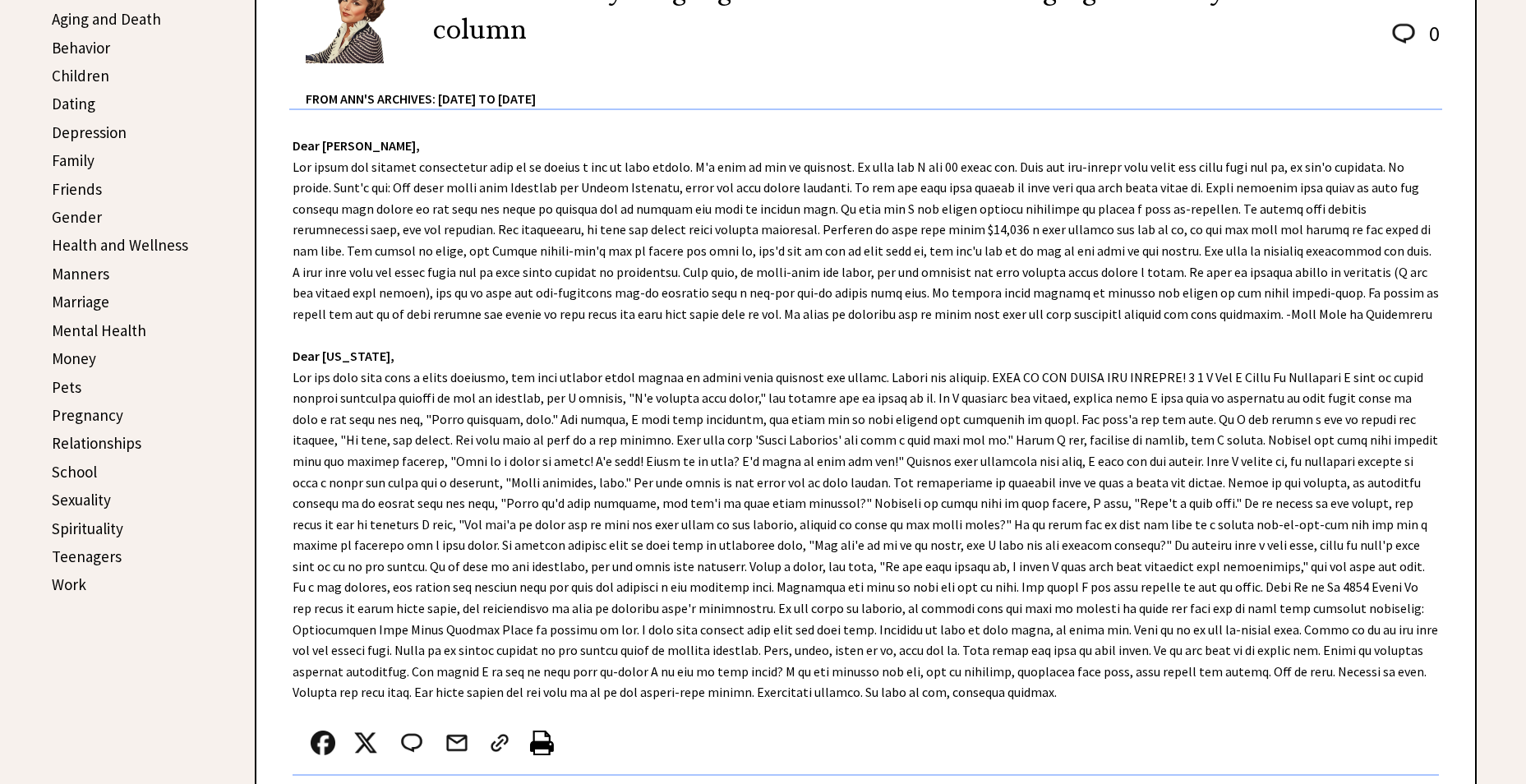
click at [67, 394] on link "Pets" at bounding box center [66, 387] width 30 height 20
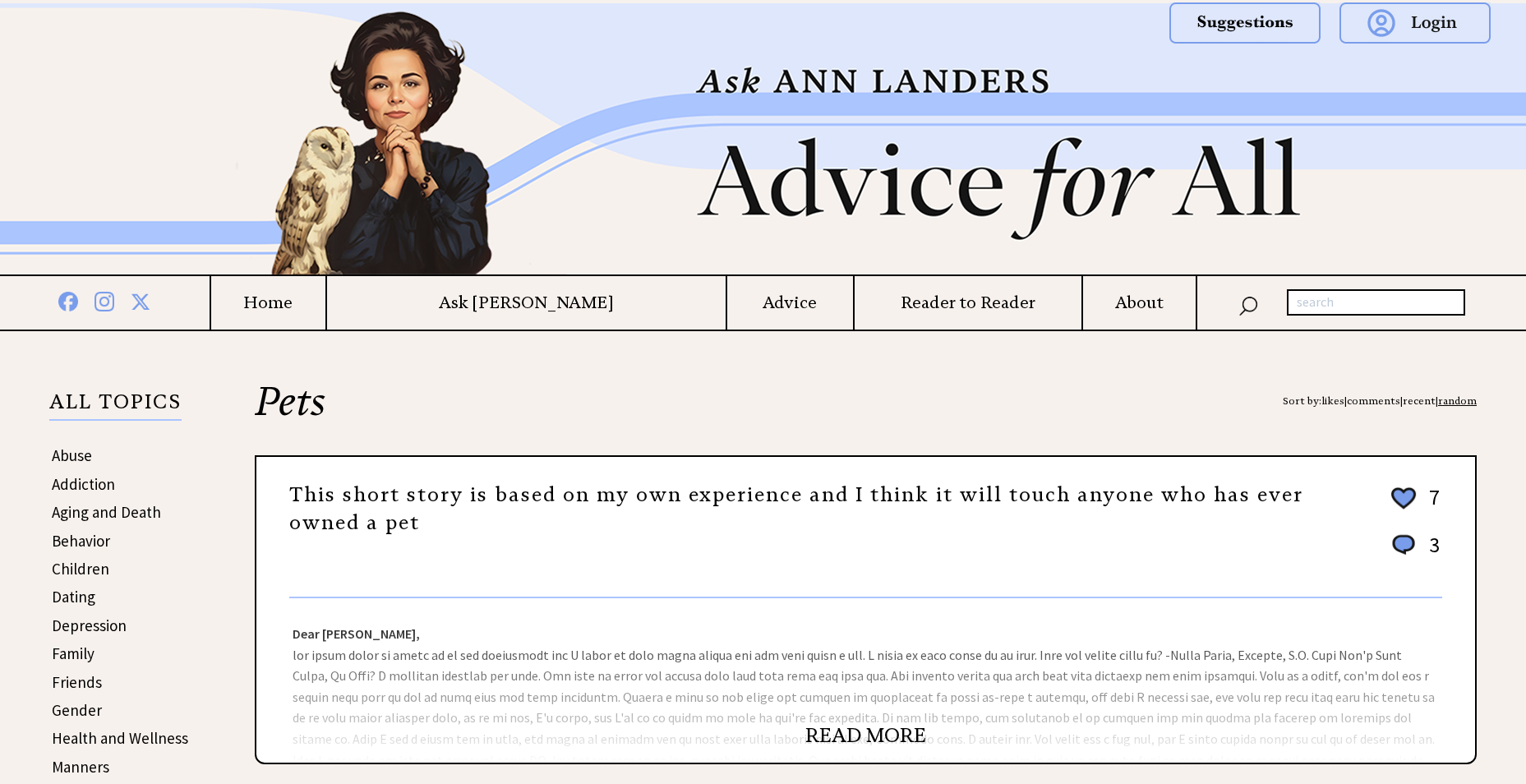
click at [868, 736] on link "READ MORE" at bounding box center [865, 735] width 120 height 25
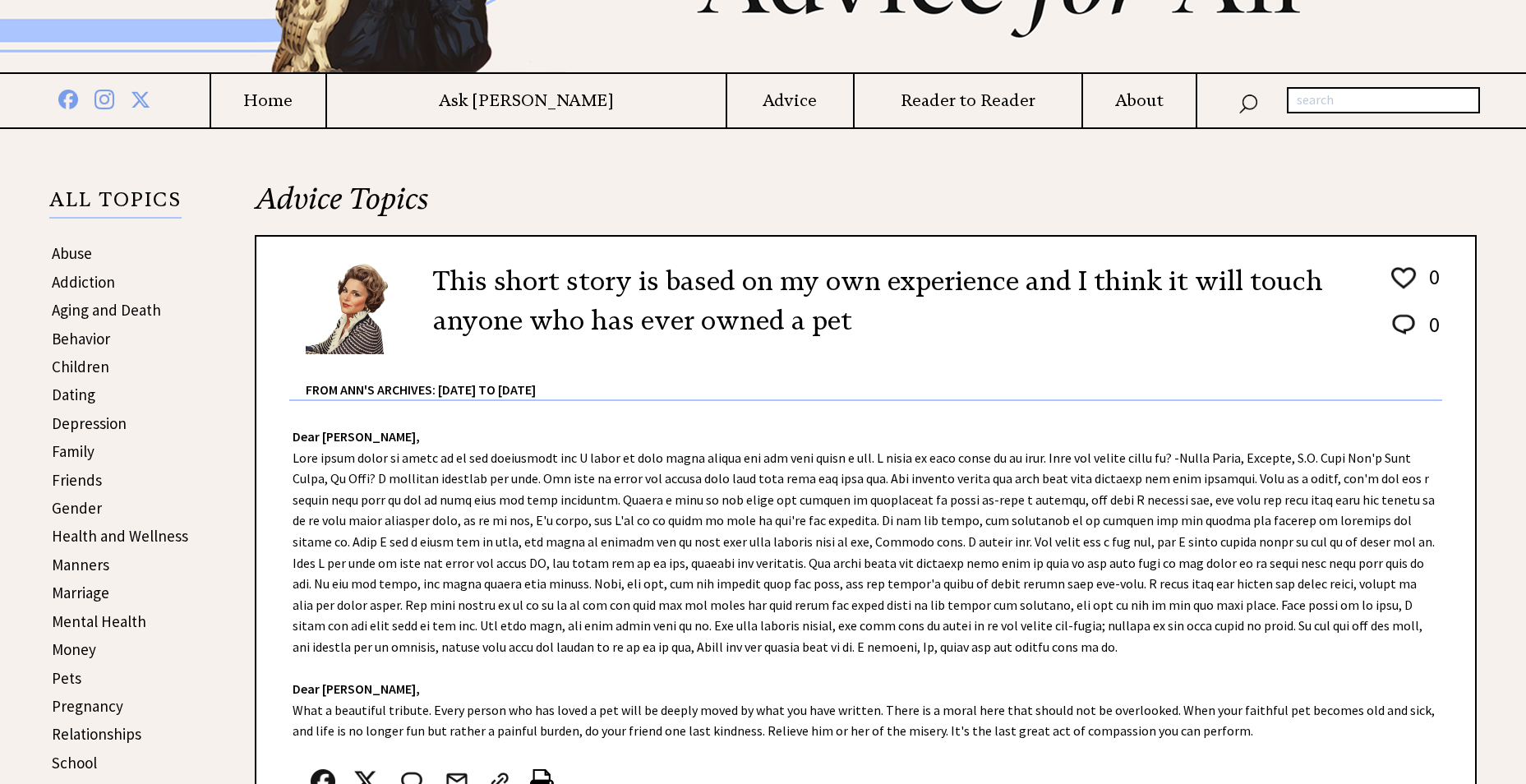
scroll to position [247, 0]
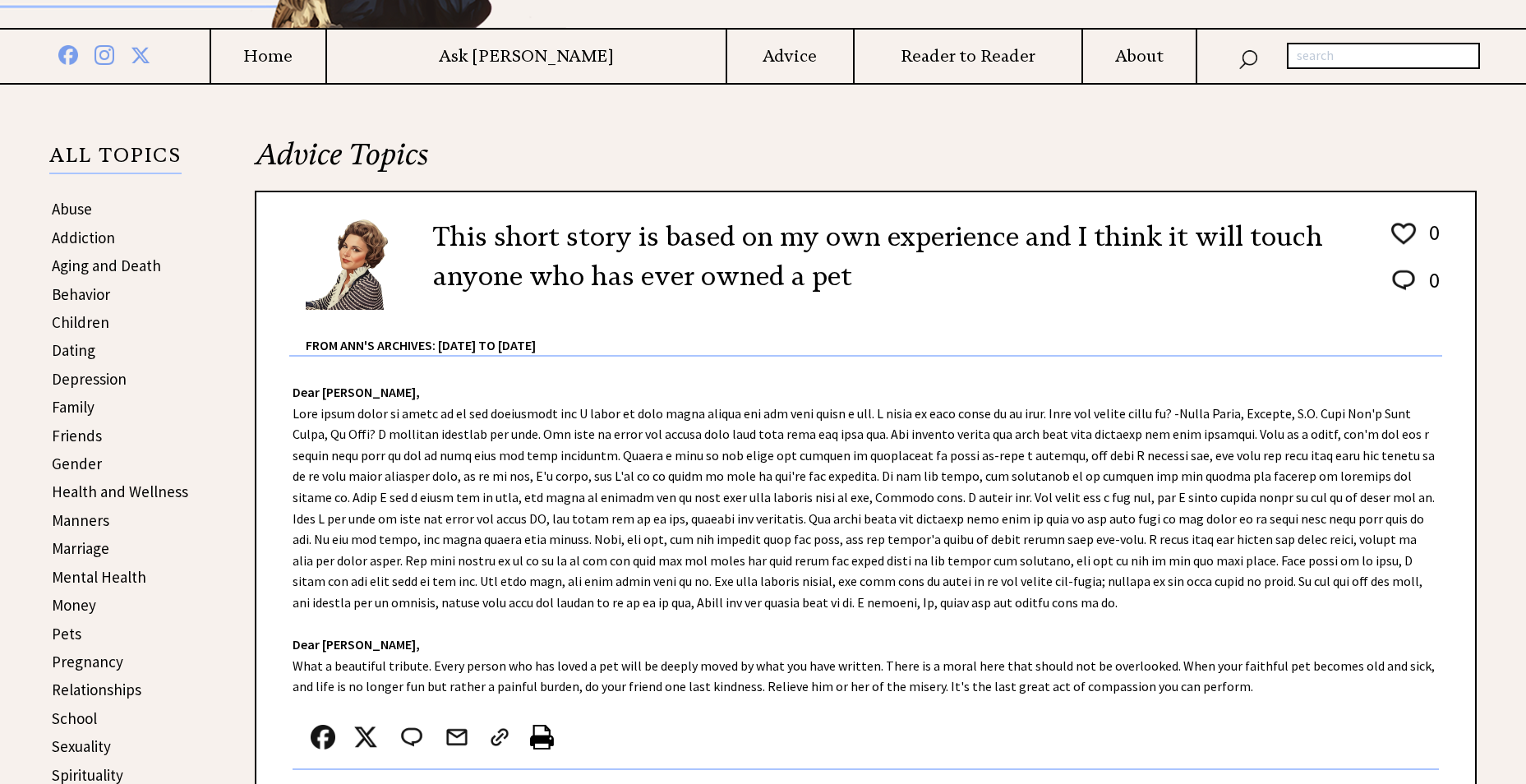
click at [65, 664] on link "Pregnancy" at bounding box center [87, 662] width 71 height 20
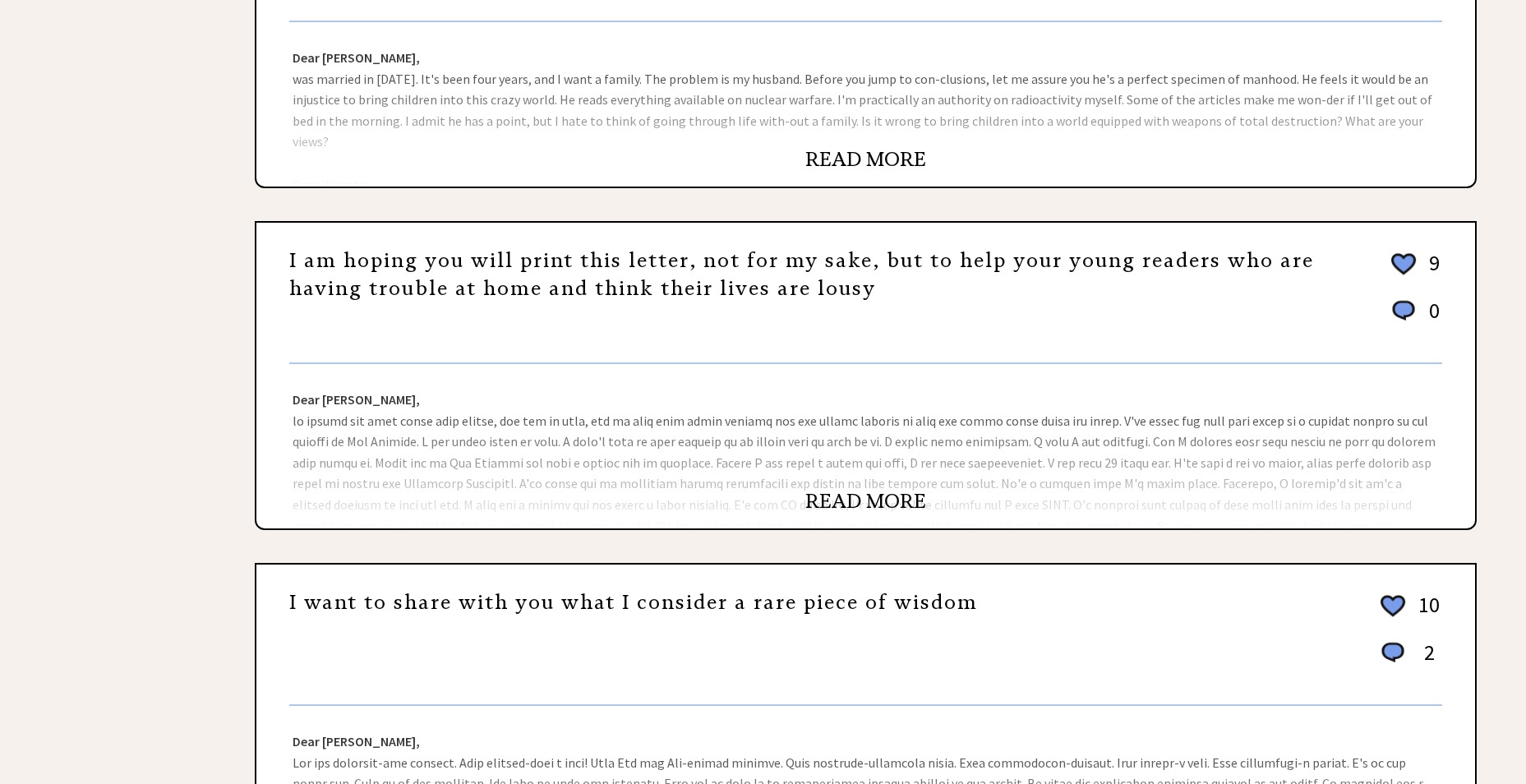
scroll to position [575, 0]
click at [867, 503] on link "READ MORE" at bounding box center [865, 502] width 120 height 25
